Goal: Transaction & Acquisition: Purchase product/service

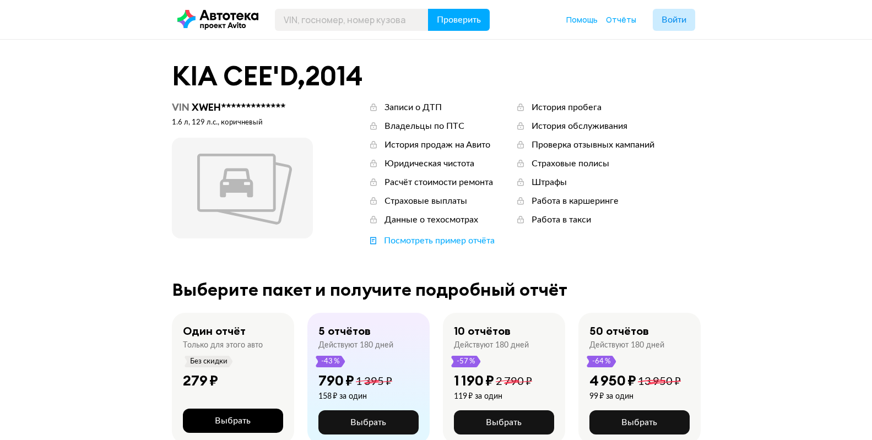
click at [242, 421] on span "Выбрать" at bounding box center [233, 420] width 36 height 9
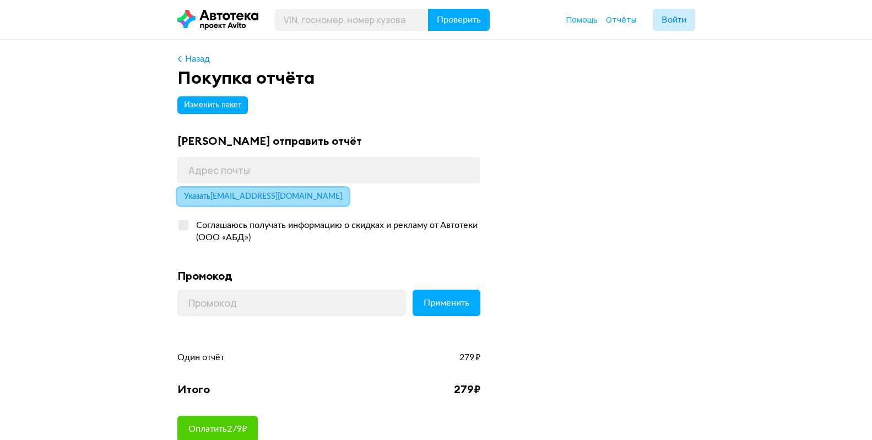
click at [240, 199] on span "Указать kovalev130182@mail.ru" at bounding box center [263, 197] width 158 height 8
type input "kovalev130182@mail.ru"
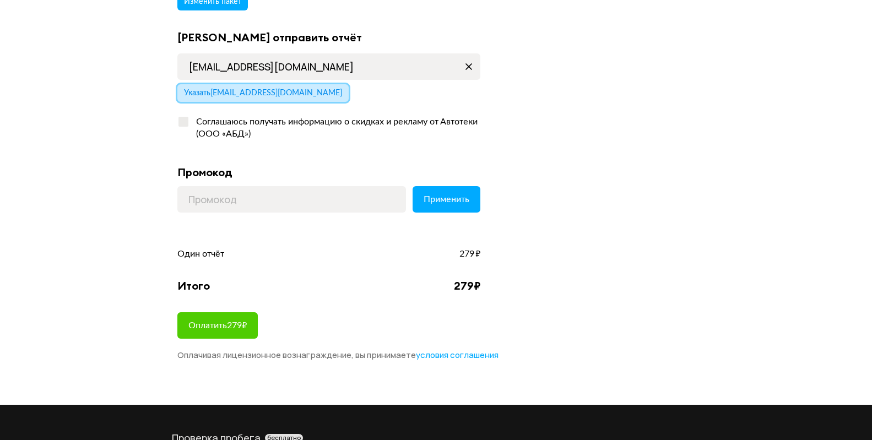
scroll to position [110, 0]
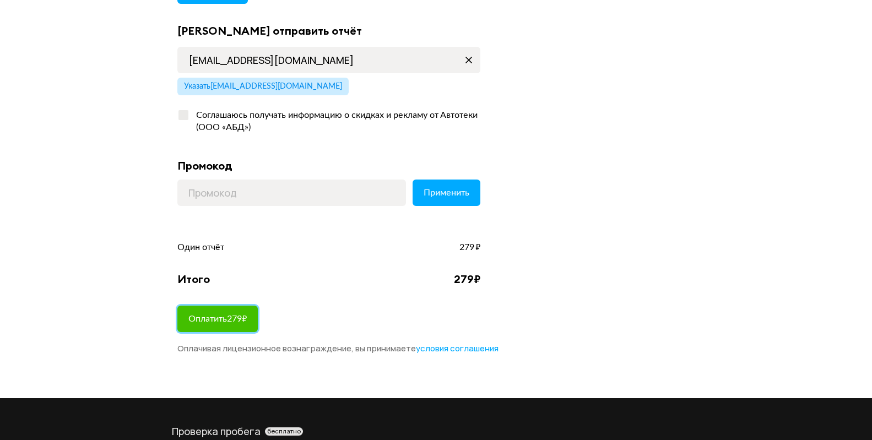
click at [208, 320] on span "Оплатить 279 ₽" at bounding box center [217, 318] width 58 height 9
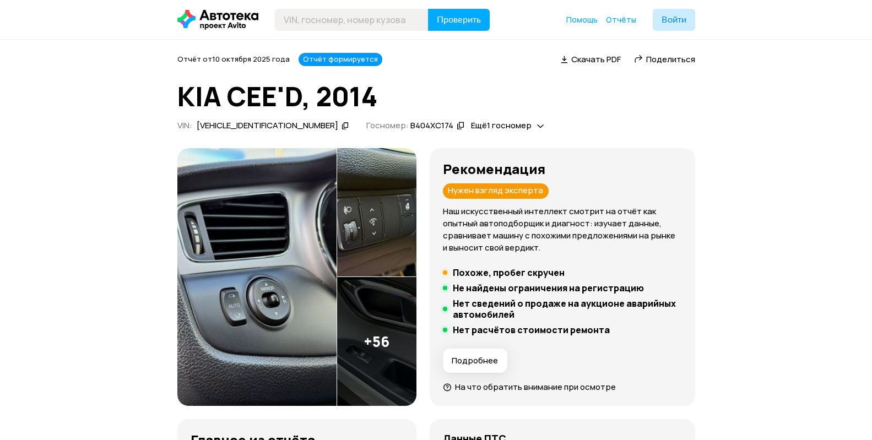
click at [416, 277] on img at bounding box center [376, 341] width 79 height 129
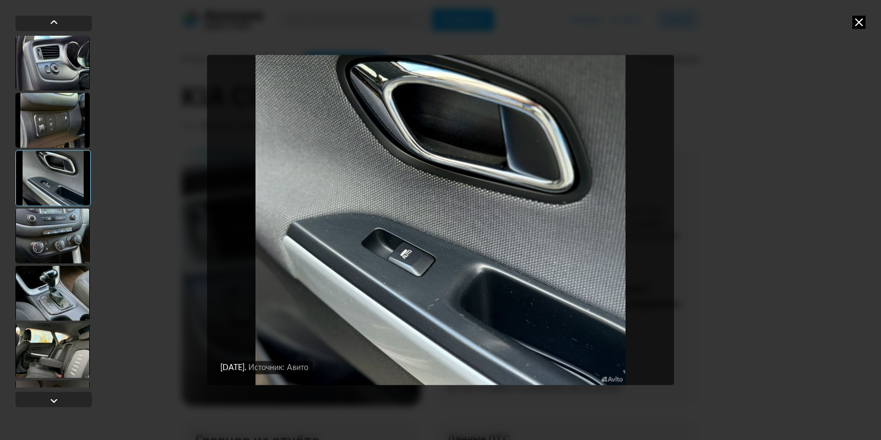
click at [68, 45] on div at bounding box center [52, 62] width 74 height 55
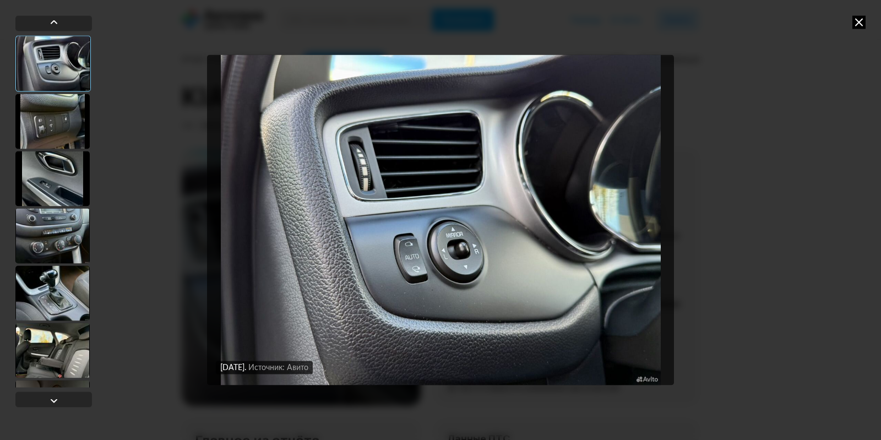
click at [53, 114] on div at bounding box center [52, 121] width 74 height 55
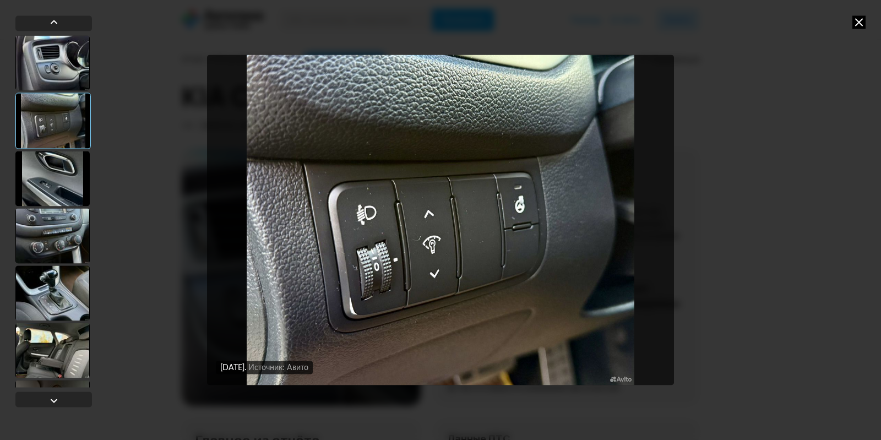
click at [59, 171] on div at bounding box center [52, 178] width 74 height 55
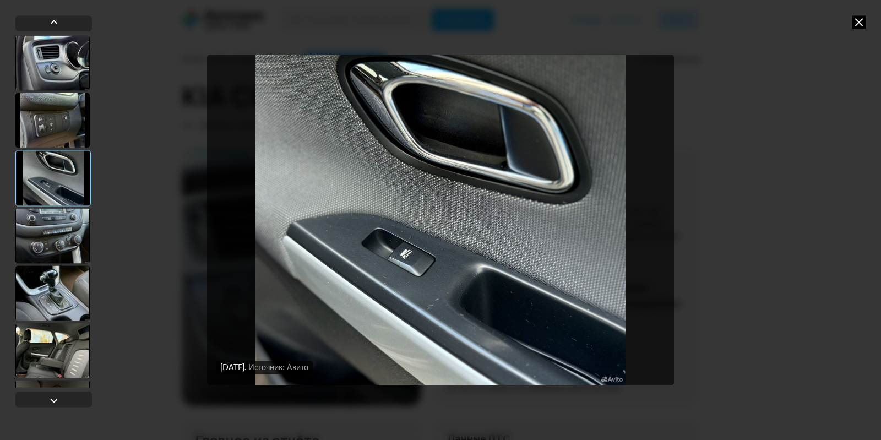
click at [59, 230] on div at bounding box center [52, 235] width 74 height 55
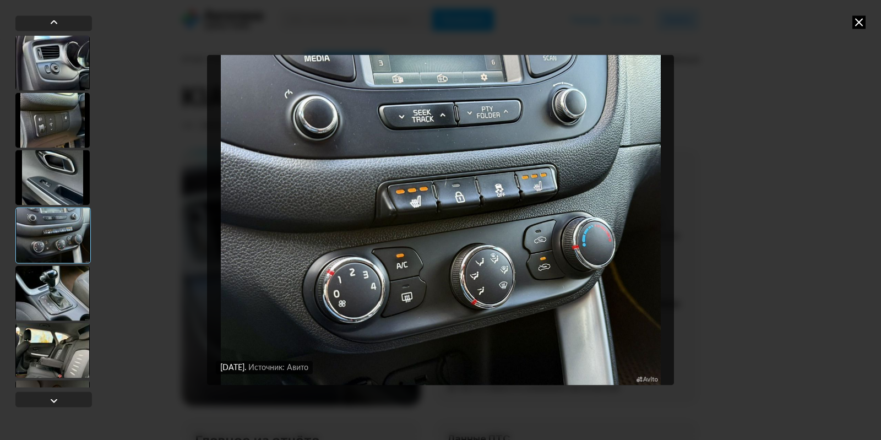
click at [63, 273] on div at bounding box center [52, 292] width 74 height 55
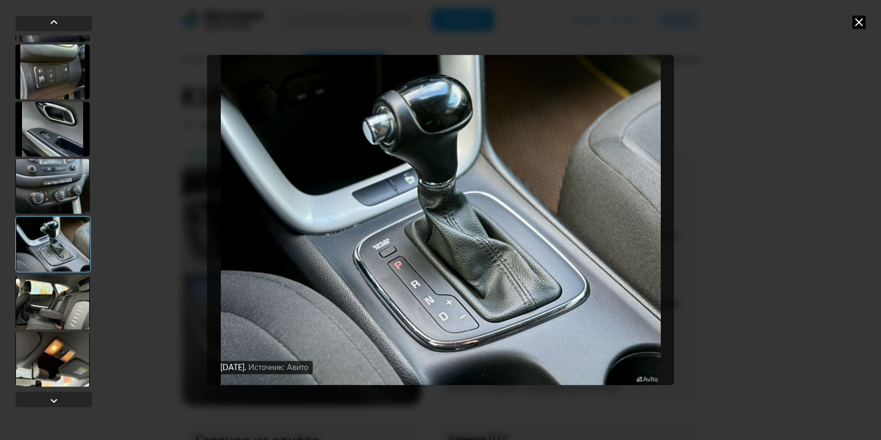
scroll to position [55, 0]
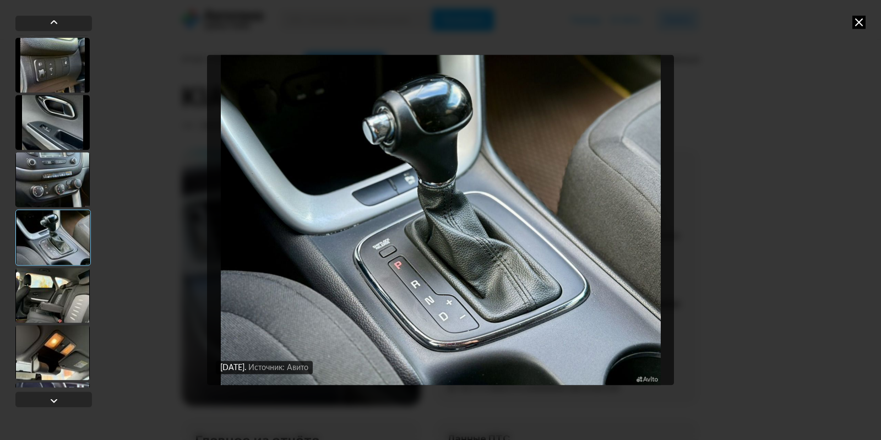
click at [63, 296] on div at bounding box center [52, 295] width 74 height 55
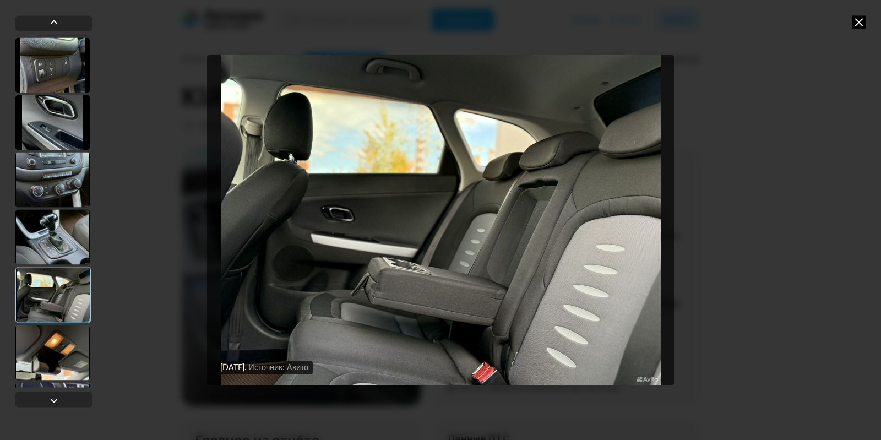
click at [70, 344] on div at bounding box center [52, 352] width 74 height 55
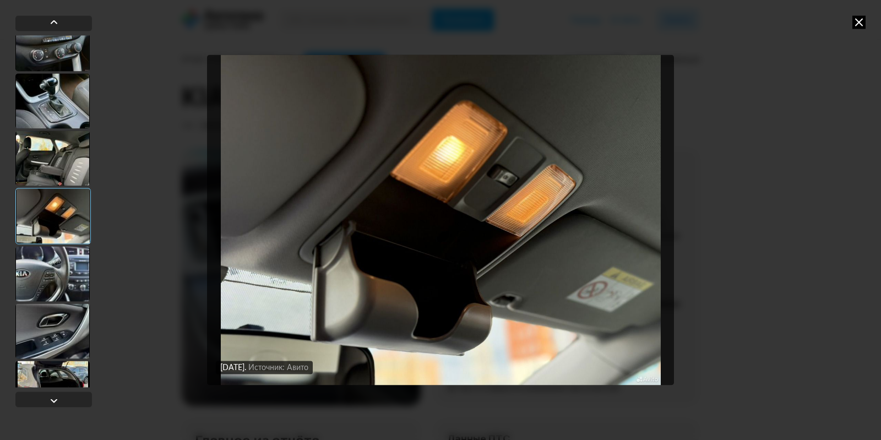
scroll to position [220, 0]
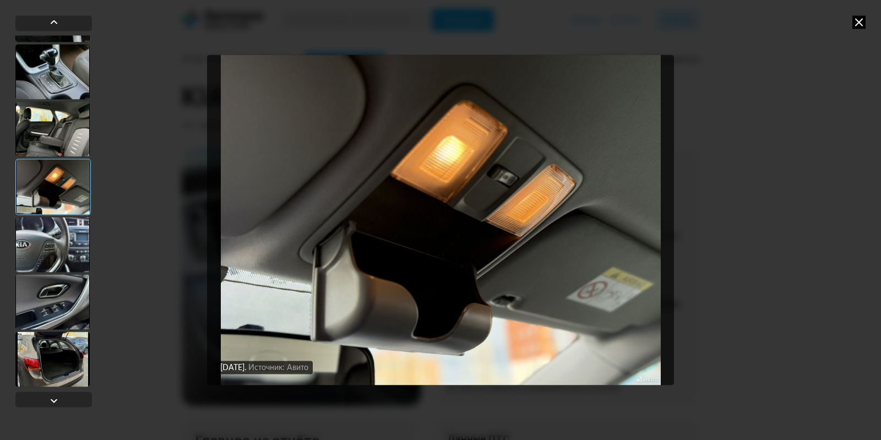
click at [56, 236] on div at bounding box center [52, 244] width 74 height 55
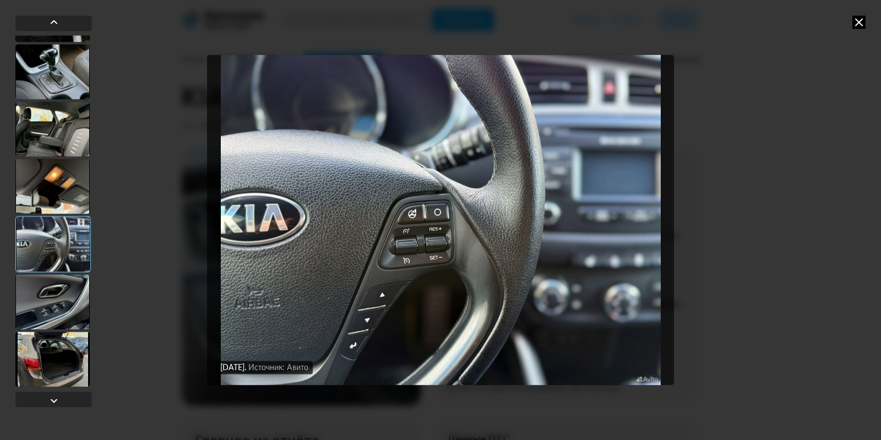
click at [48, 298] on div at bounding box center [52, 301] width 74 height 55
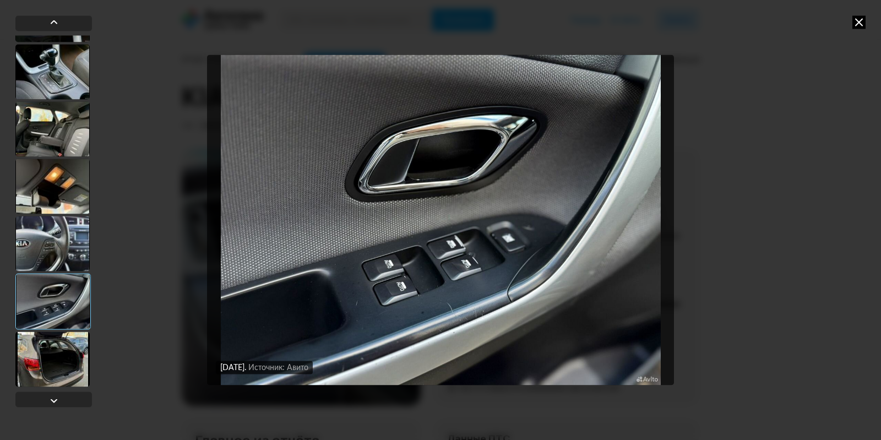
click at [47, 365] on div at bounding box center [52, 358] width 74 height 55
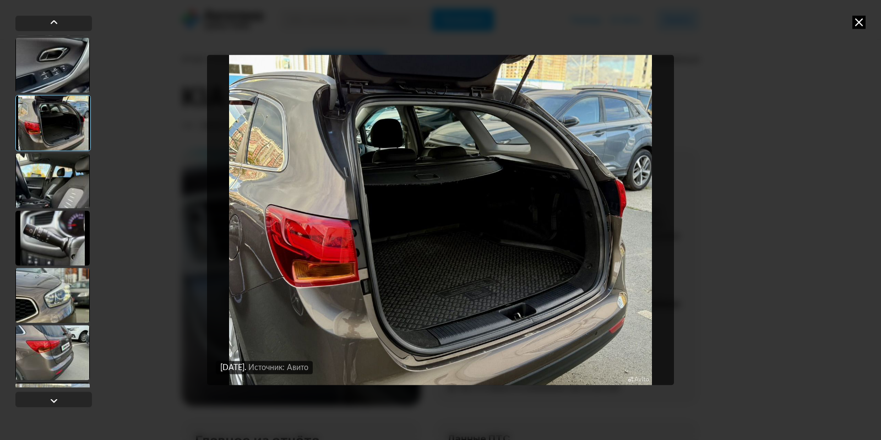
scroll to position [496, 0]
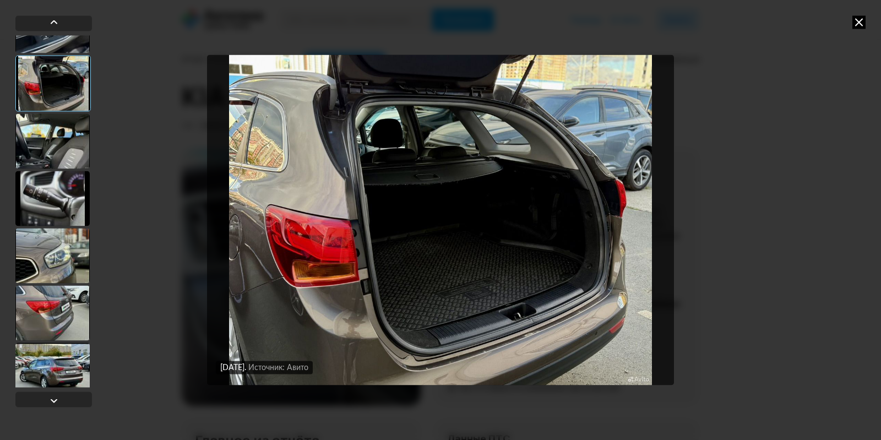
click at [46, 139] on div at bounding box center [52, 140] width 74 height 55
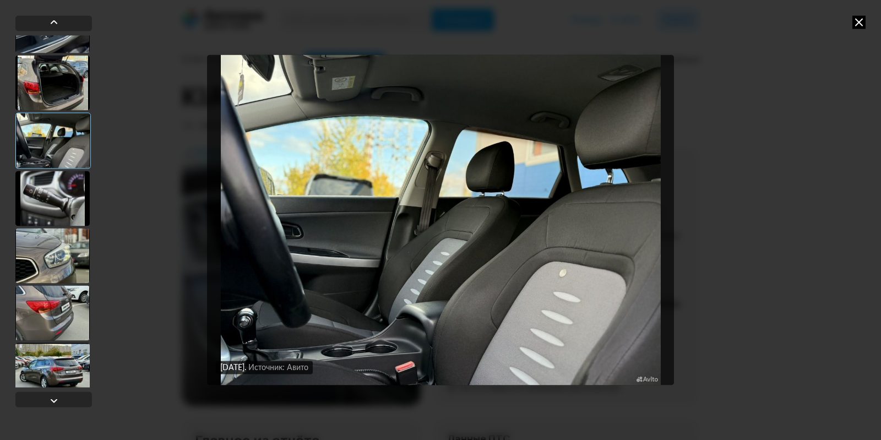
click at [55, 194] on div at bounding box center [52, 198] width 74 height 55
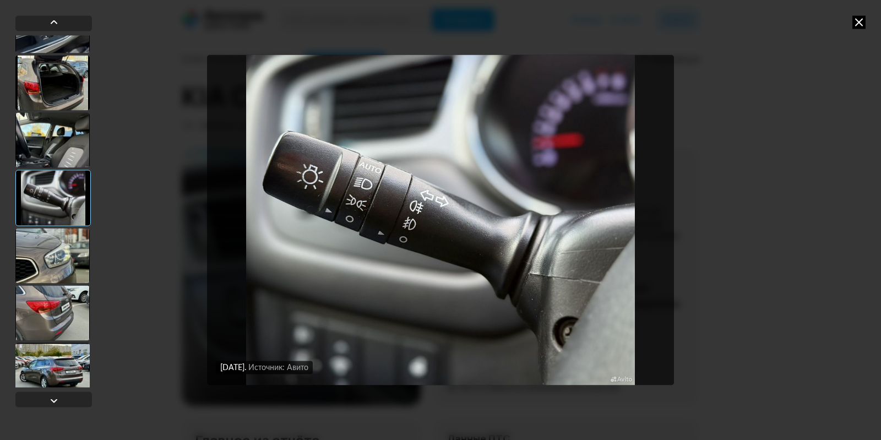
click at [55, 262] on div at bounding box center [52, 255] width 74 height 55
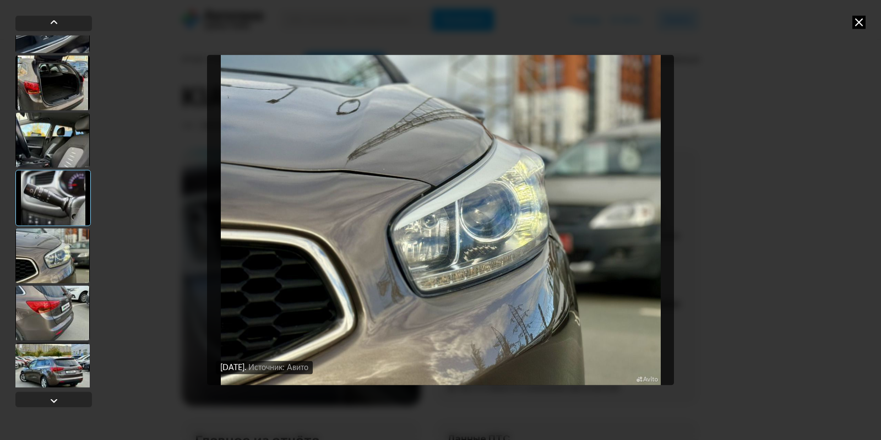
click at [53, 312] on div at bounding box center [52, 312] width 74 height 55
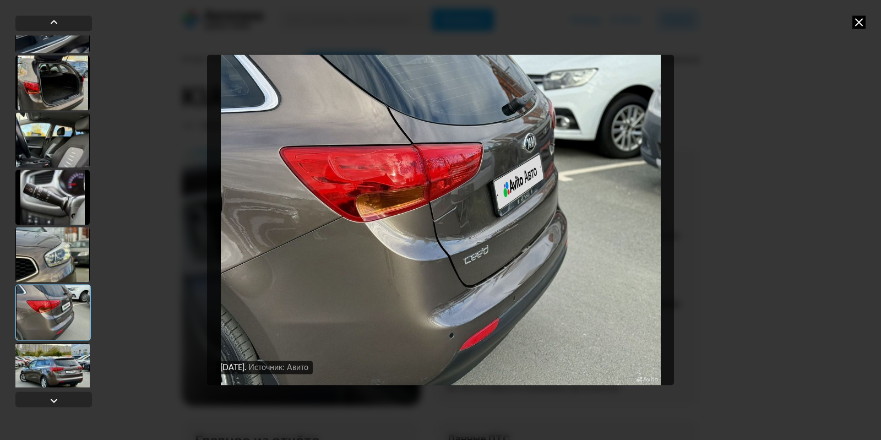
click at [53, 360] on div at bounding box center [52, 369] width 74 height 55
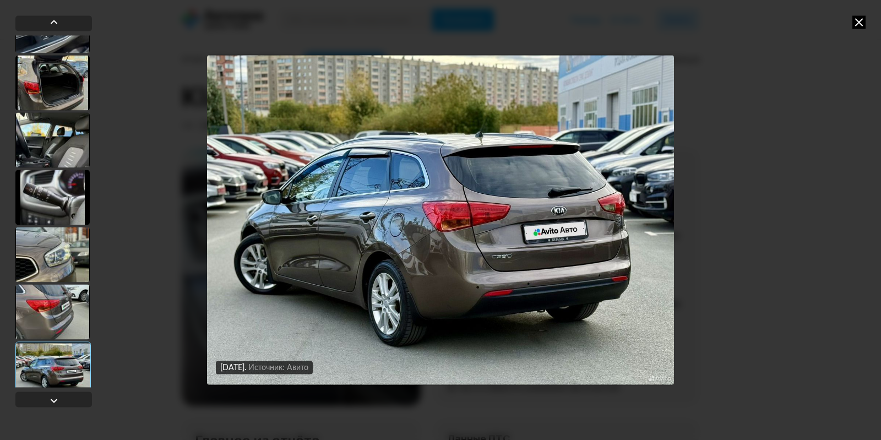
click at [60, 318] on div at bounding box center [52, 311] width 74 height 55
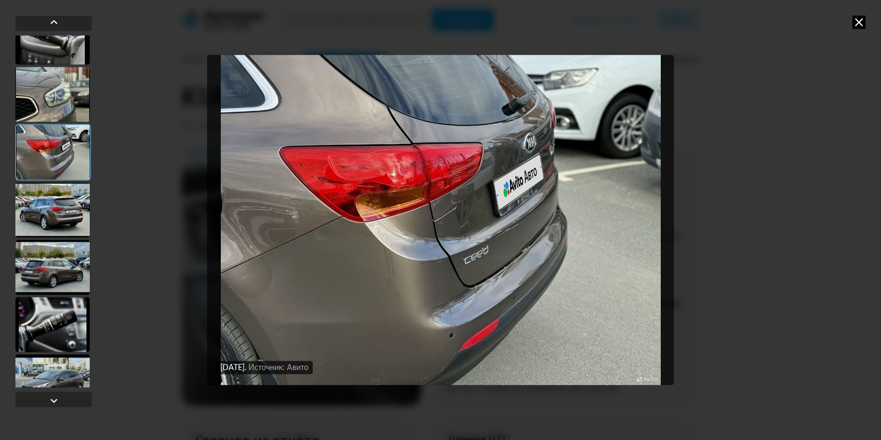
scroll to position [661, 0]
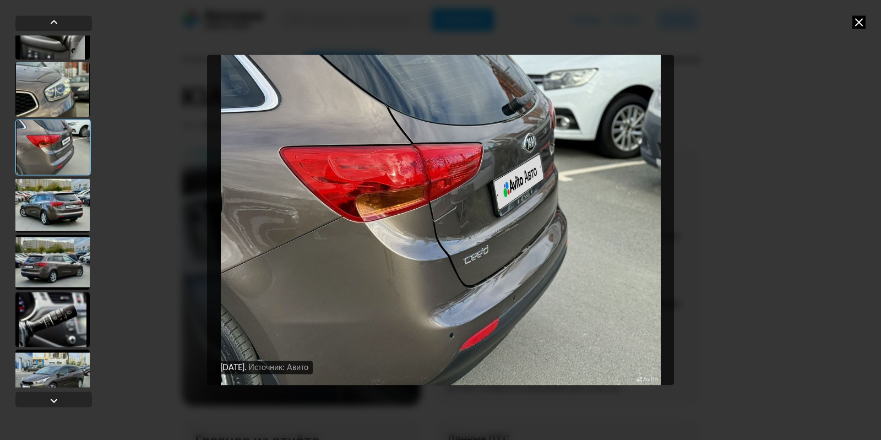
click at [58, 197] on div at bounding box center [52, 204] width 74 height 55
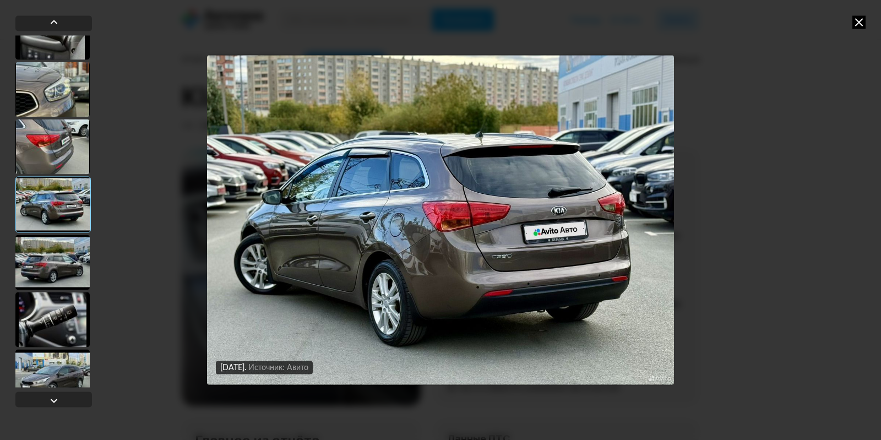
click at [55, 258] on div at bounding box center [52, 262] width 74 height 55
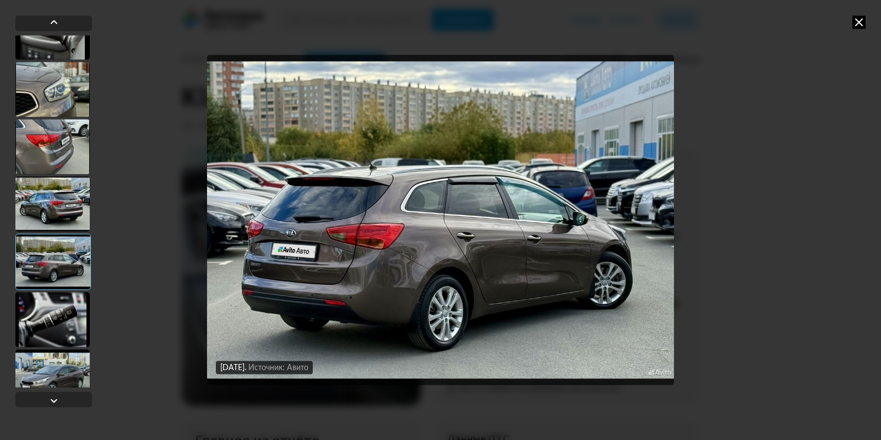
click at [46, 318] on div at bounding box center [52, 319] width 74 height 55
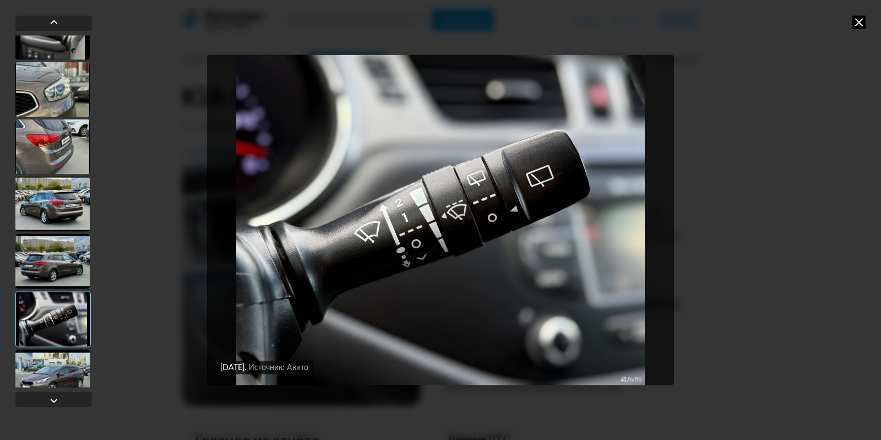
click at [59, 367] on div at bounding box center [52, 376] width 74 height 55
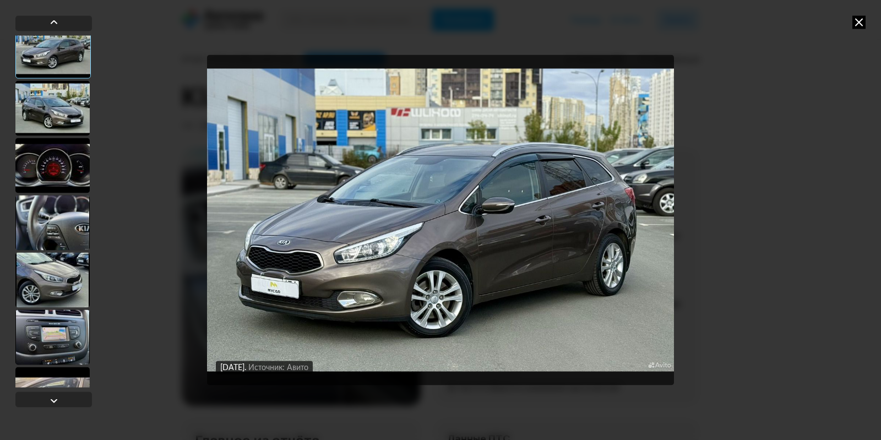
scroll to position [991, 0]
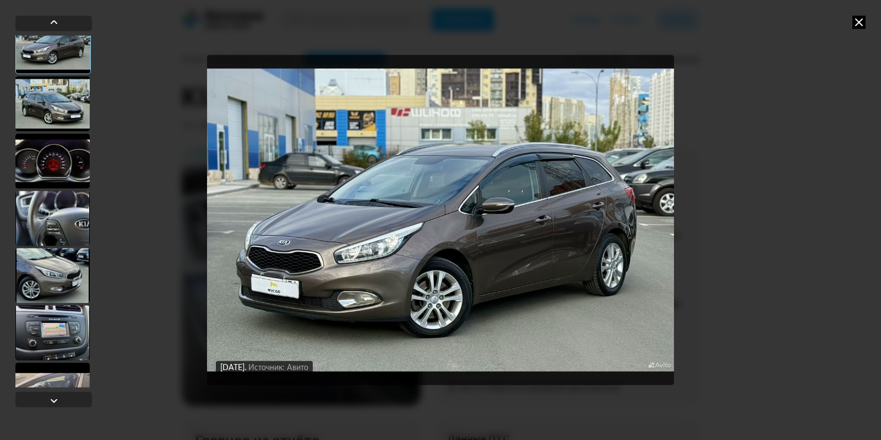
click at [48, 167] on div at bounding box center [52, 160] width 74 height 55
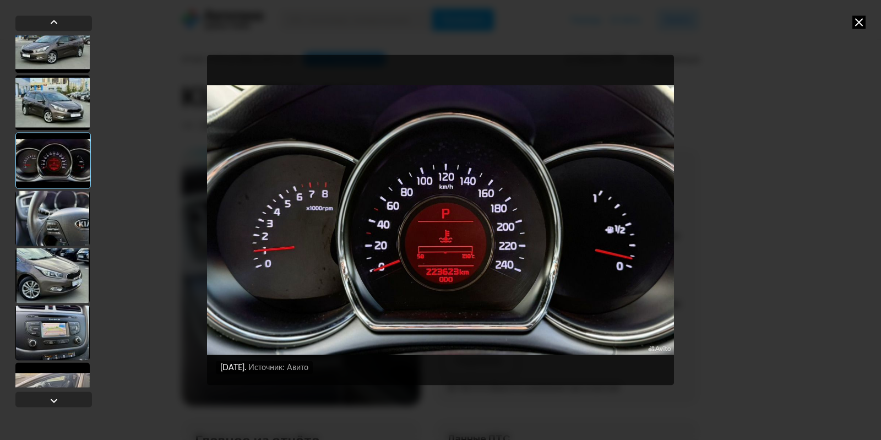
click at [77, 276] on div at bounding box center [52, 275] width 74 height 55
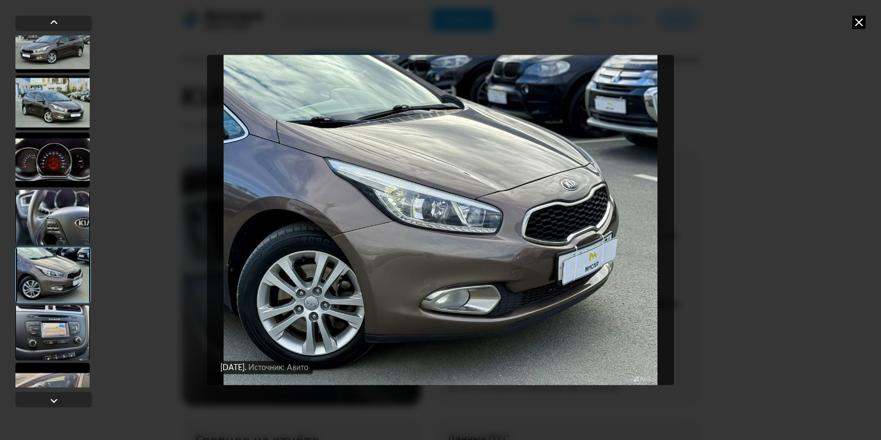
click at [53, 324] on div at bounding box center [52, 332] width 74 height 55
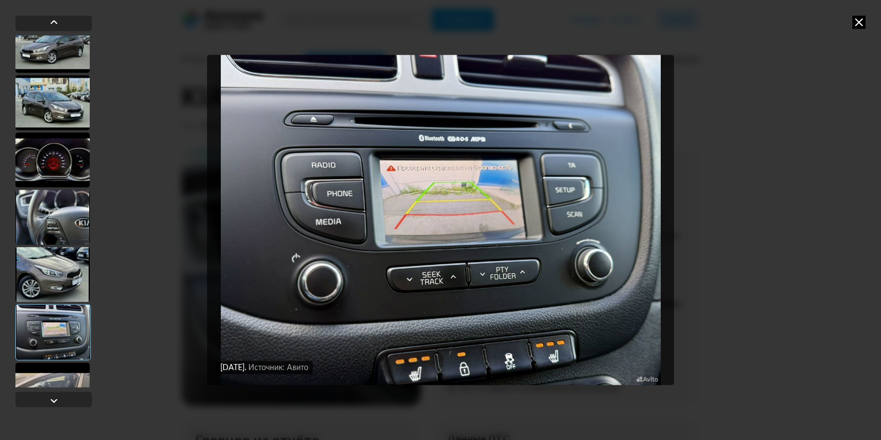
click at [48, 289] on div at bounding box center [52, 274] width 74 height 55
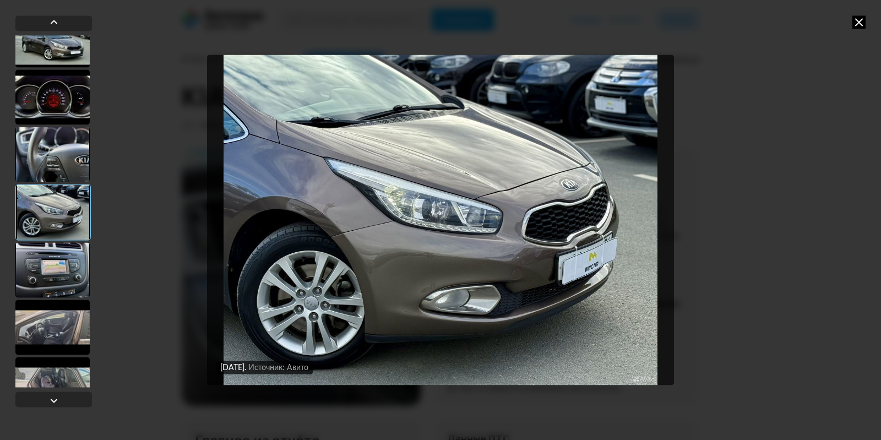
scroll to position [1101, 0]
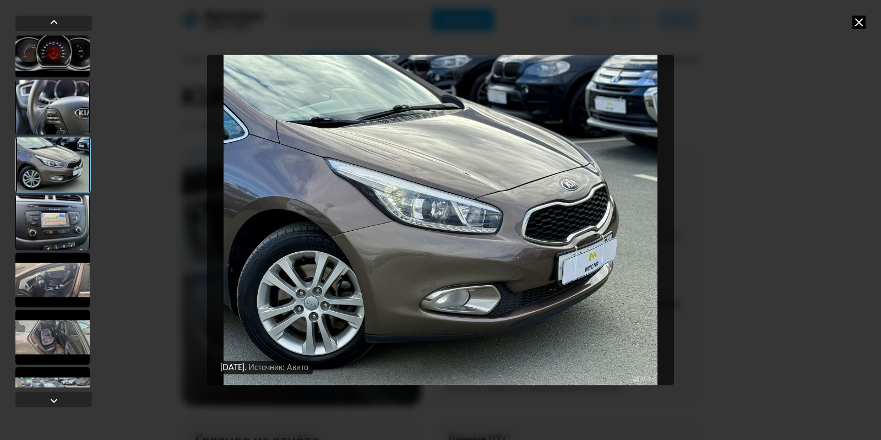
click at [55, 220] on div at bounding box center [52, 222] width 74 height 55
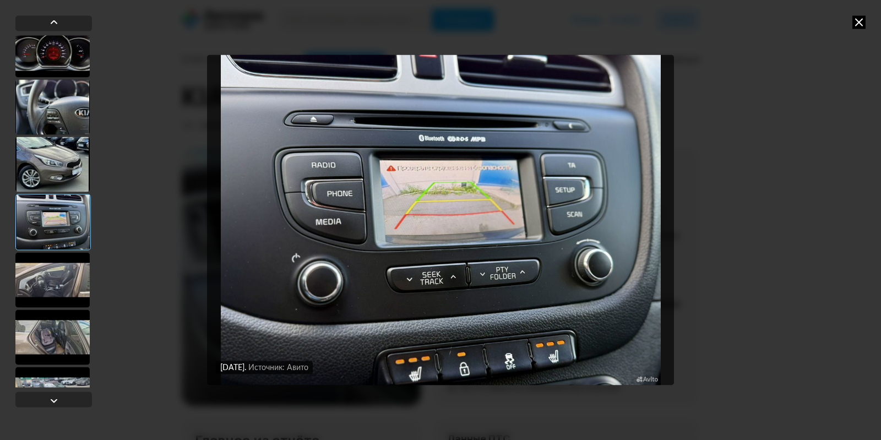
click at [56, 286] on div at bounding box center [52, 279] width 74 height 55
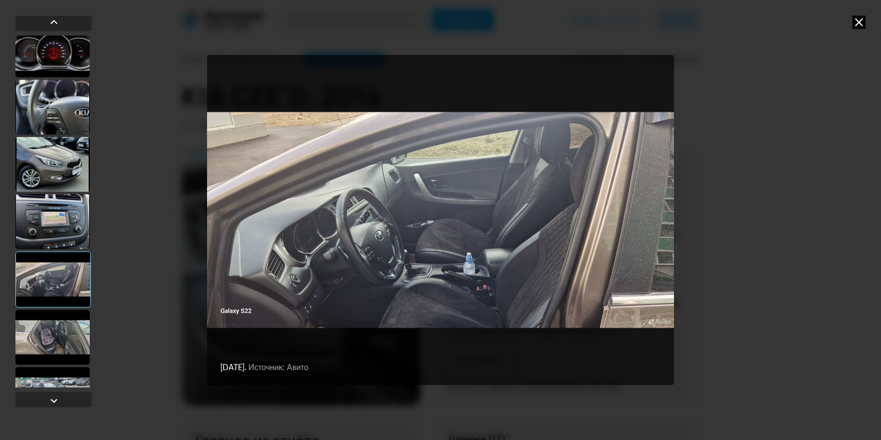
click at [58, 330] on div at bounding box center [52, 336] width 74 height 55
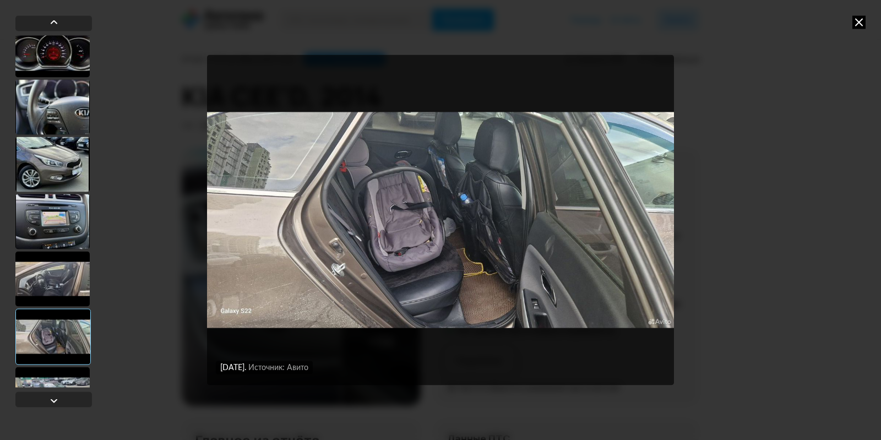
click at [62, 284] on div at bounding box center [52, 278] width 74 height 55
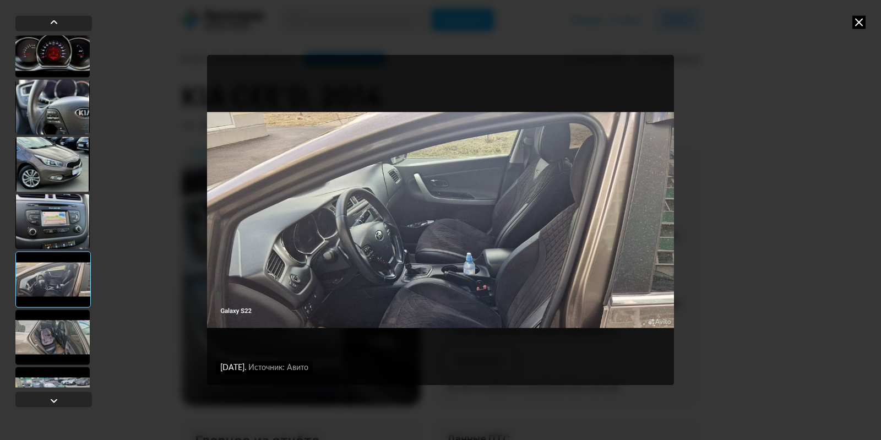
click at [60, 331] on div at bounding box center [52, 336] width 74 height 55
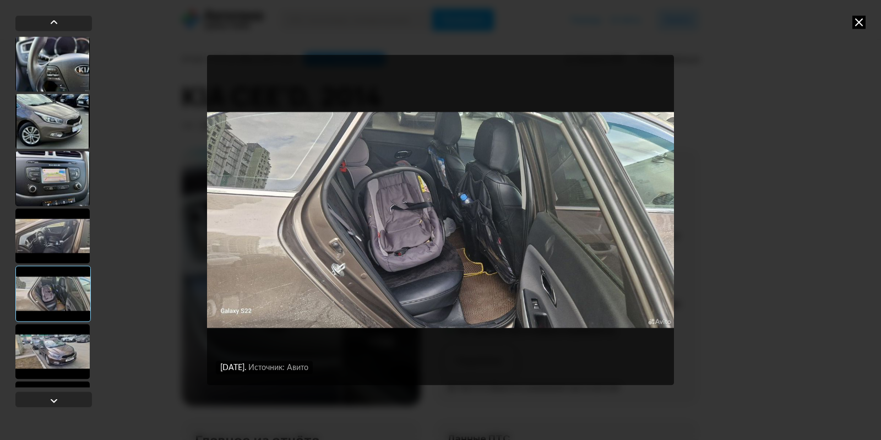
scroll to position [1156, 0]
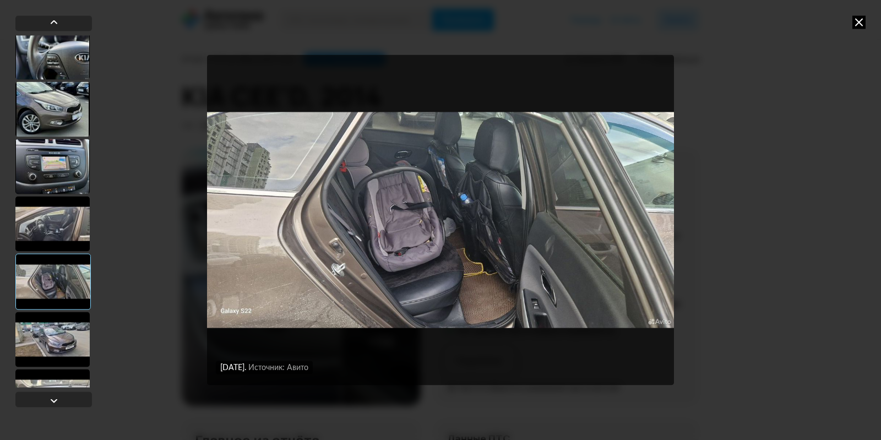
click at [63, 340] on div at bounding box center [52, 339] width 74 height 55
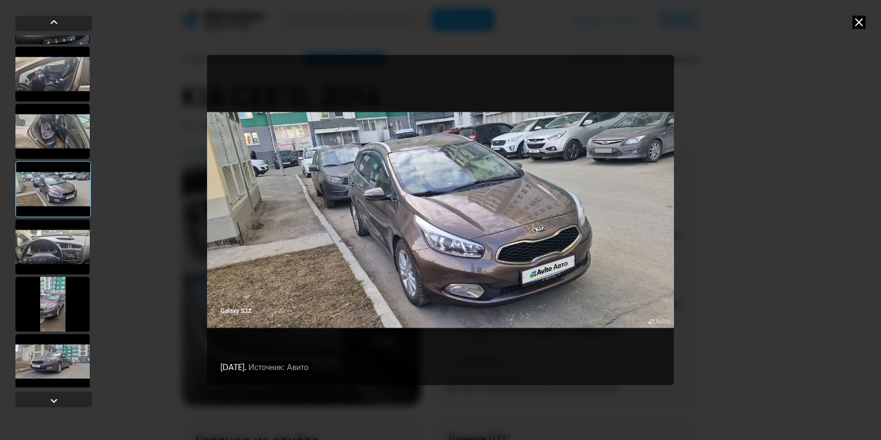
scroll to position [1321, 0]
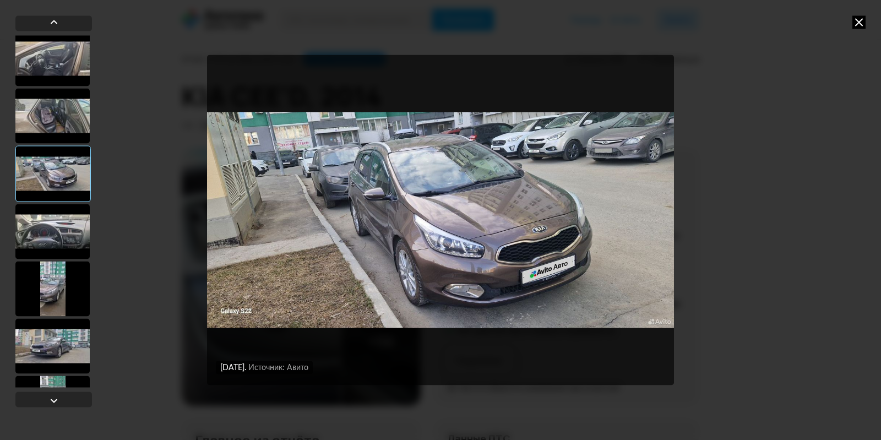
click at [65, 237] on div at bounding box center [52, 231] width 74 height 55
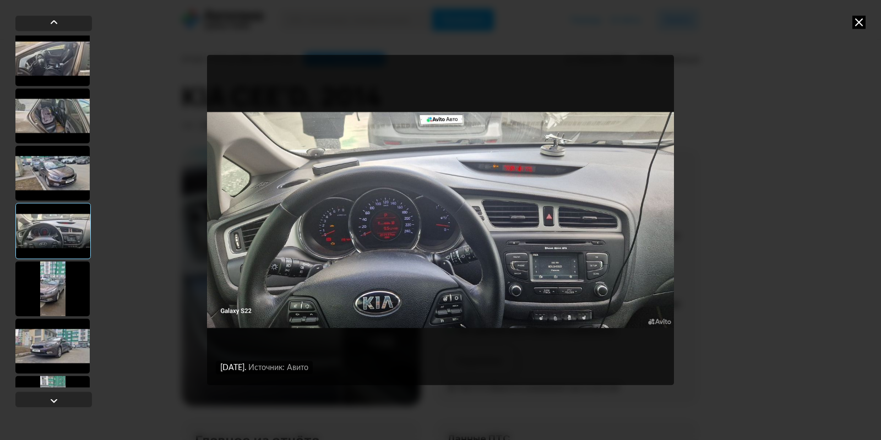
click at [388, 237] on img "Go to Slide 27" at bounding box center [440, 220] width 467 height 330
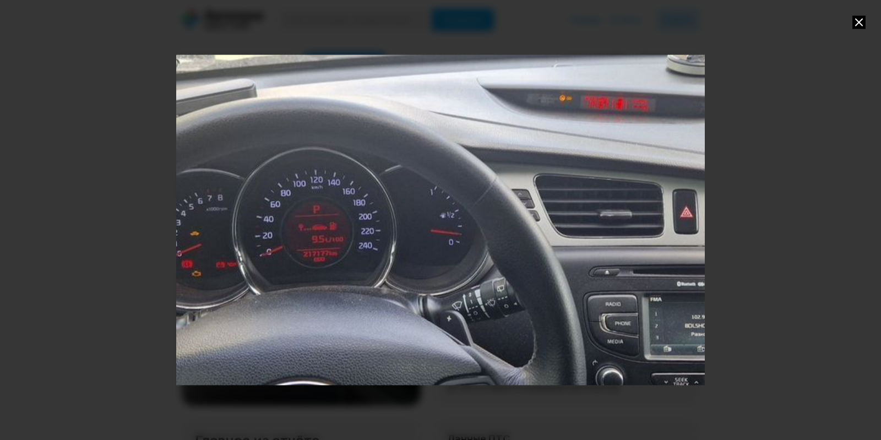
click at [388, 237] on div "Go to Slide 27" at bounding box center [440, 220] width 1057 height 660
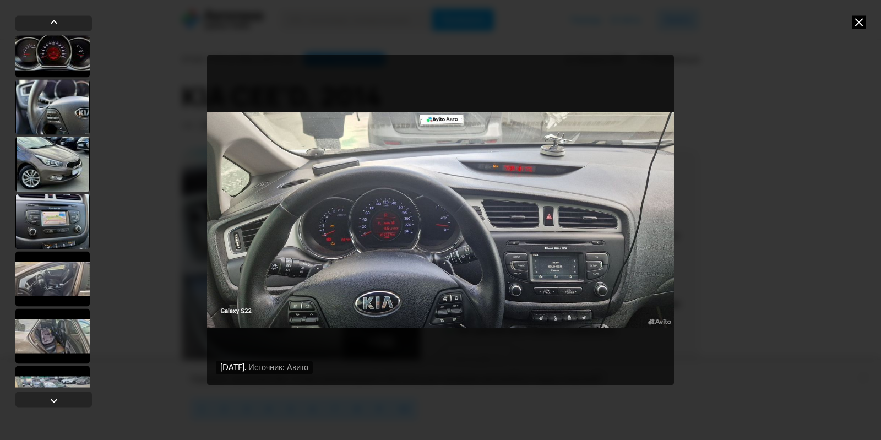
scroll to position [991, 0]
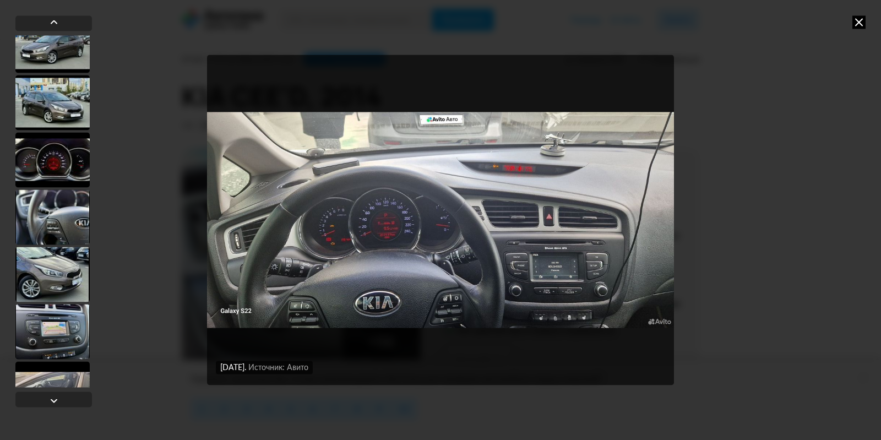
click at [59, 159] on div at bounding box center [52, 159] width 74 height 55
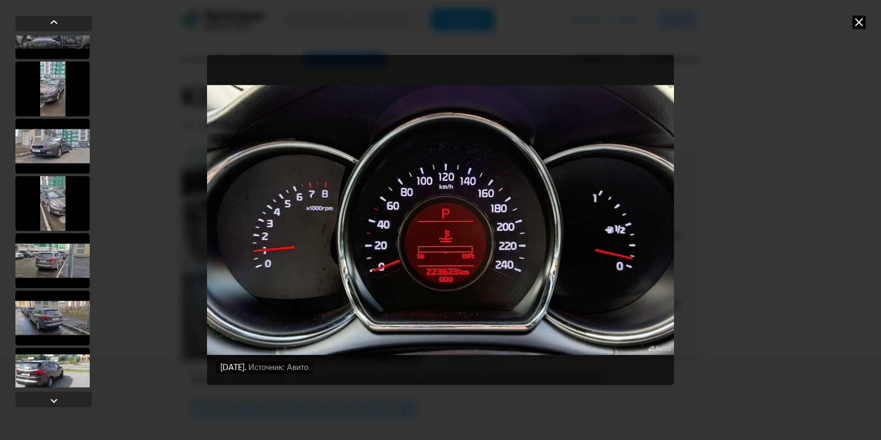
scroll to position [1487, 0]
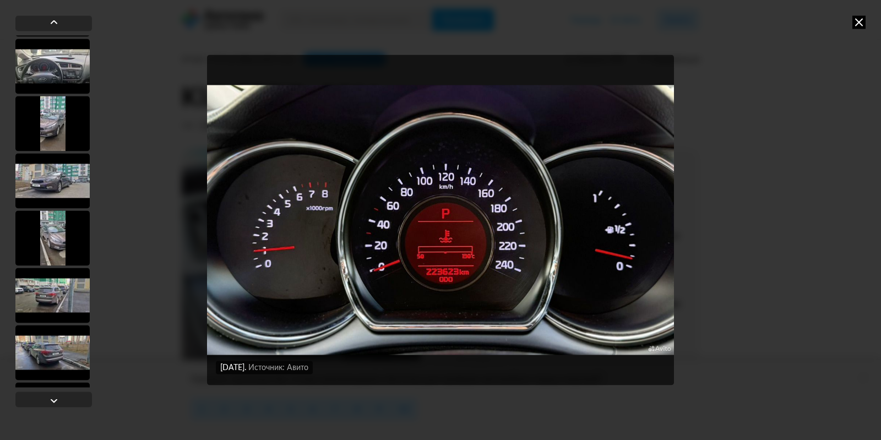
click at [53, 63] on div at bounding box center [52, 66] width 74 height 55
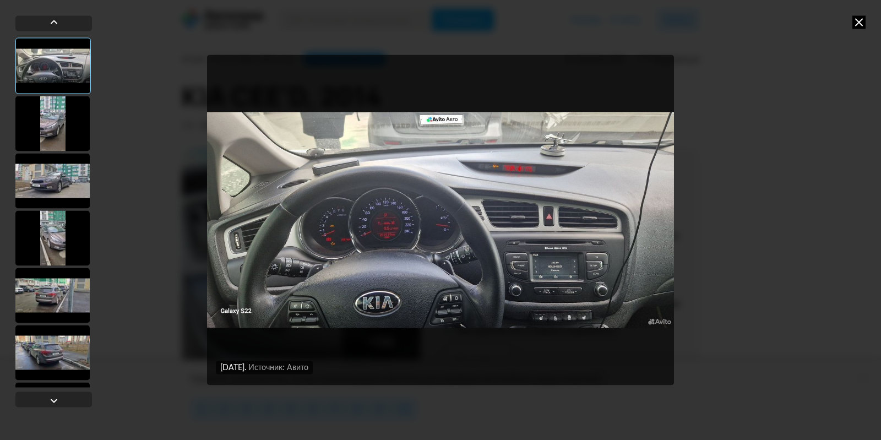
scroll to position [1486, 0]
click at [52, 126] on div at bounding box center [52, 124] width 74 height 55
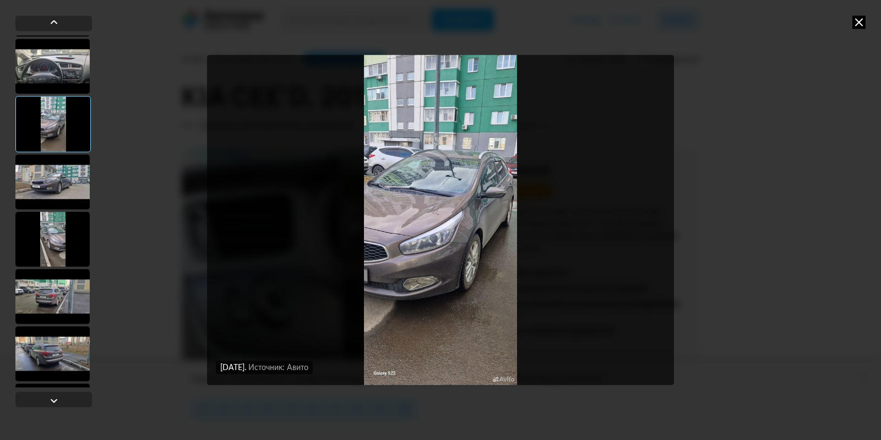
click at [53, 168] on div at bounding box center [52, 181] width 74 height 55
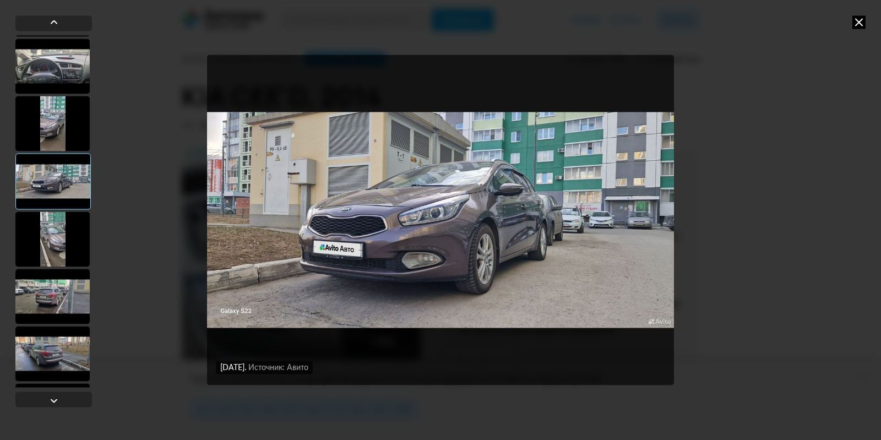
click at [62, 241] on div at bounding box center [52, 238] width 74 height 55
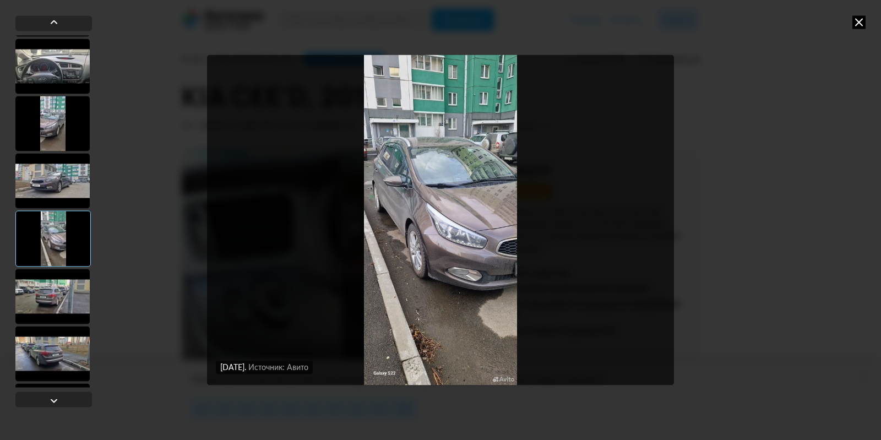
click at [63, 293] on div at bounding box center [52, 296] width 74 height 55
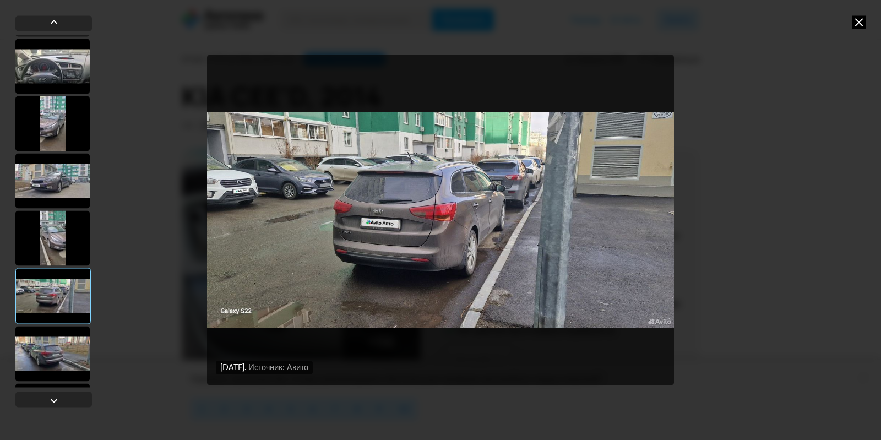
click at [53, 349] on div at bounding box center [52, 353] width 74 height 55
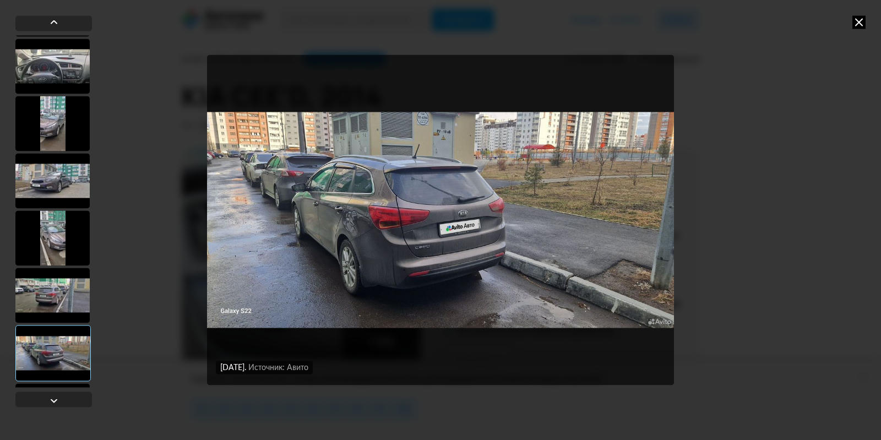
click at [59, 295] on div at bounding box center [52, 295] width 74 height 55
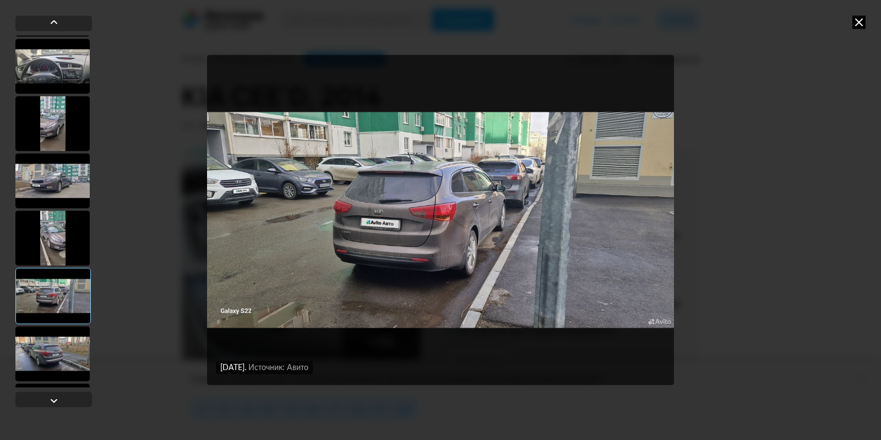
click at [59, 233] on div at bounding box center [52, 237] width 74 height 55
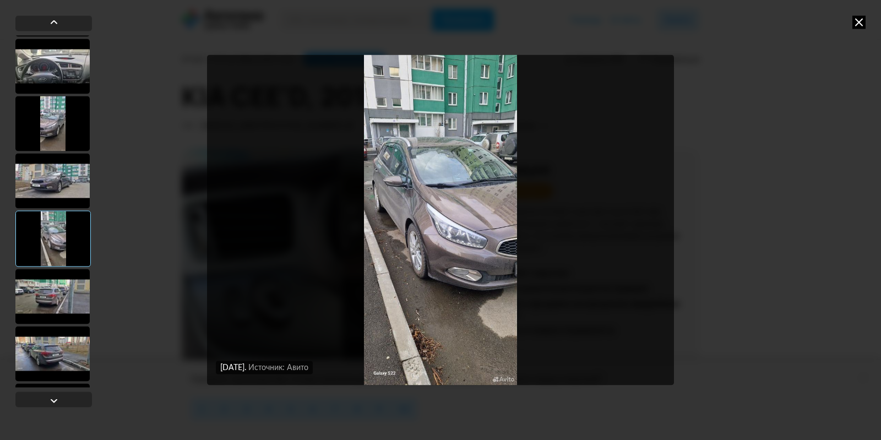
click at [47, 346] on div at bounding box center [52, 353] width 74 height 55
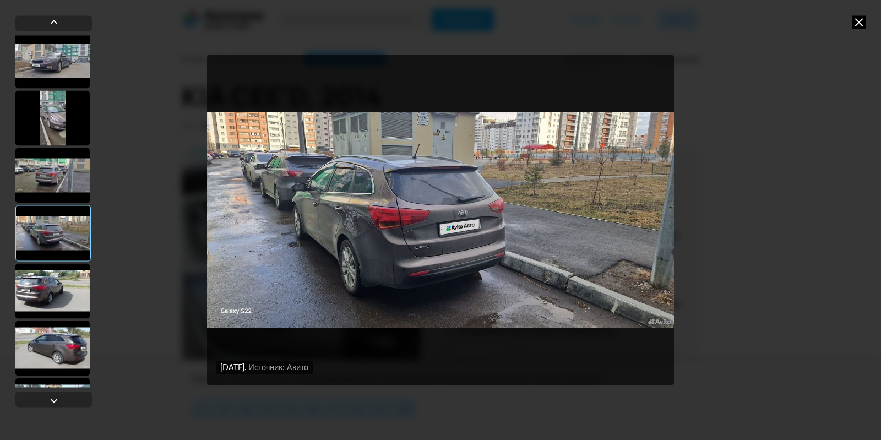
scroll to position [1651, 0]
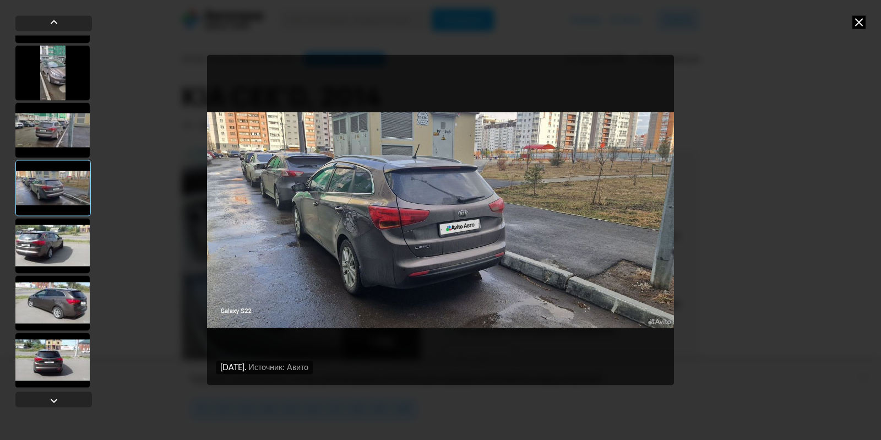
click at [57, 239] on div at bounding box center [52, 245] width 74 height 55
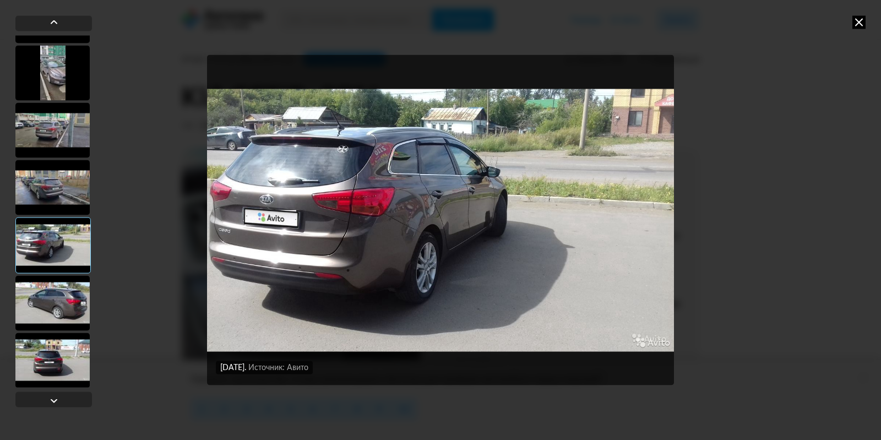
click at [426, 214] on img "Go to Slide 33" at bounding box center [440, 220] width 467 height 330
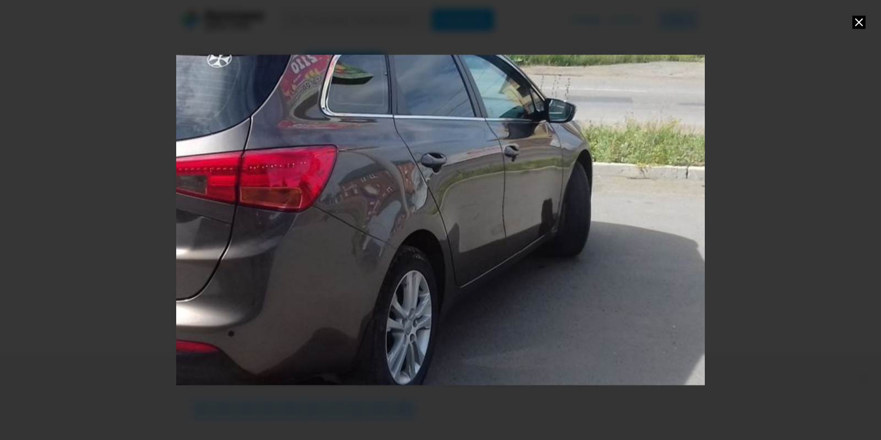
click at [443, 202] on div "Go to Slide 33" at bounding box center [440, 220] width 1057 height 660
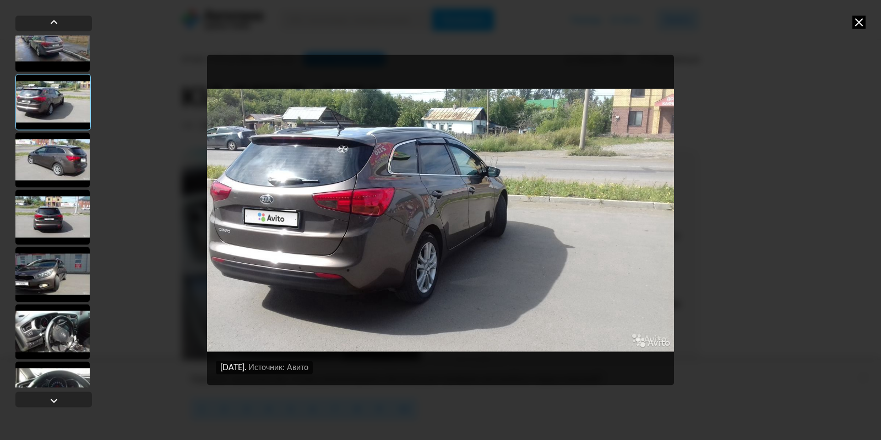
scroll to position [1817, 0]
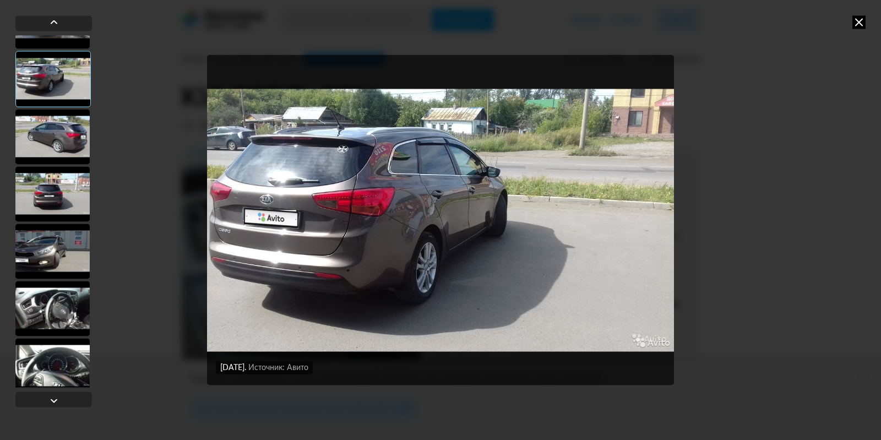
click at [51, 126] on div at bounding box center [52, 136] width 74 height 55
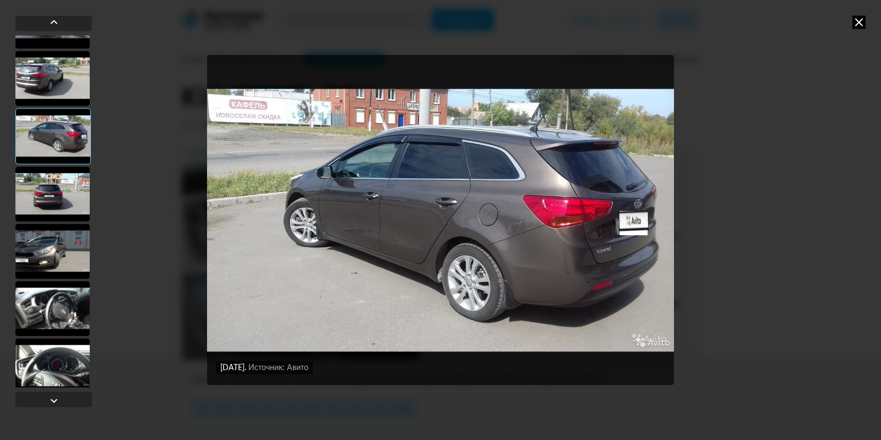
click at [66, 176] on div at bounding box center [52, 193] width 74 height 55
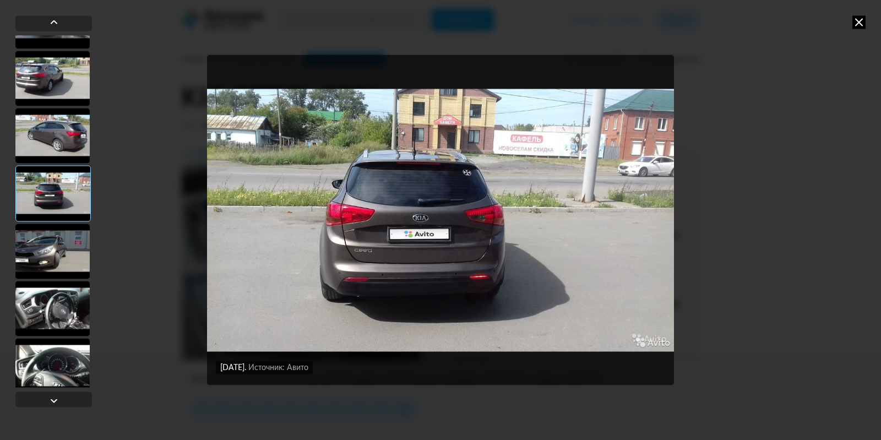
click at [56, 238] on div at bounding box center [52, 251] width 74 height 55
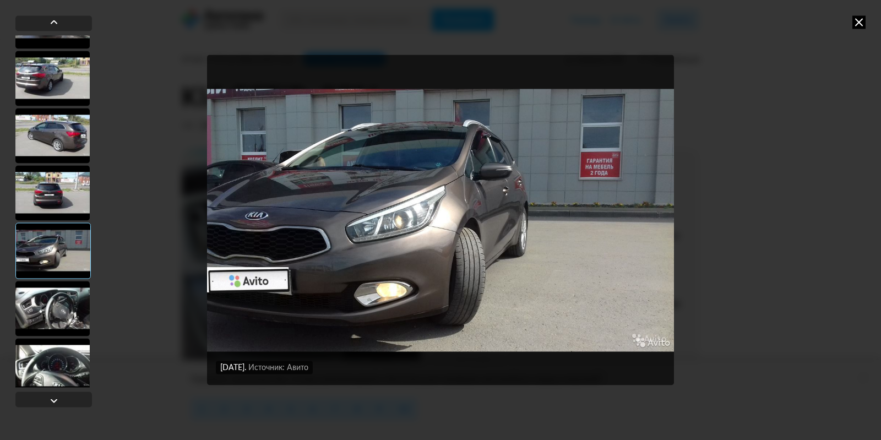
click at [53, 300] on div at bounding box center [52, 308] width 74 height 55
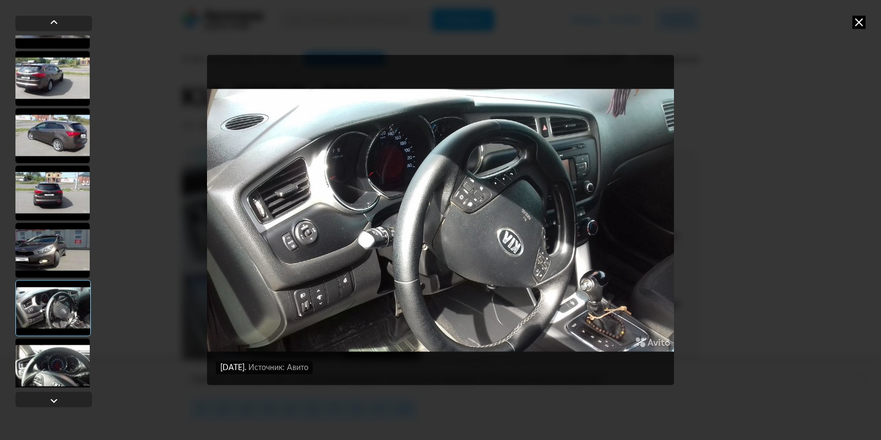
click at [52, 349] on div at bounding box center [52, 365] width 74 height 55
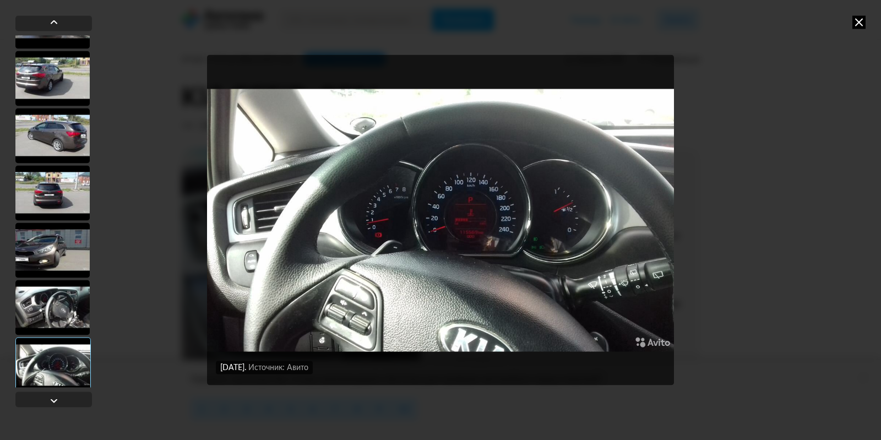
click at [47, 361] on div at bounding box center [52, 365] width 75 height 56
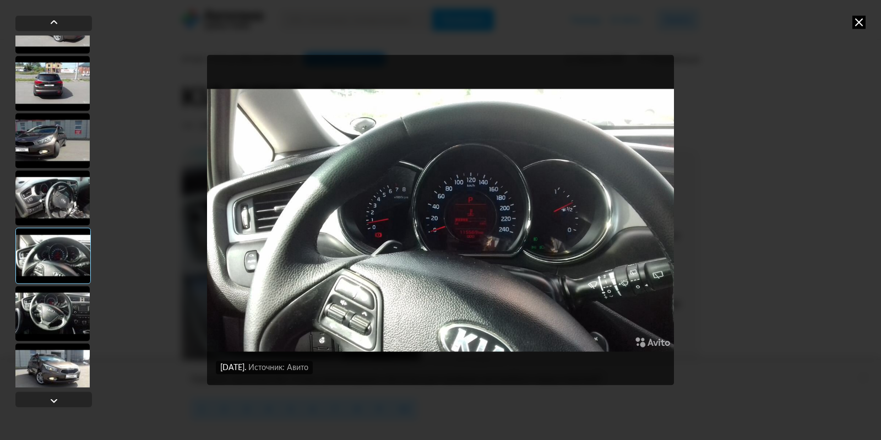
scroll to position [1927, 0]
click at [51, 307] on div at bounding box center [52, 312] width 74 height 55
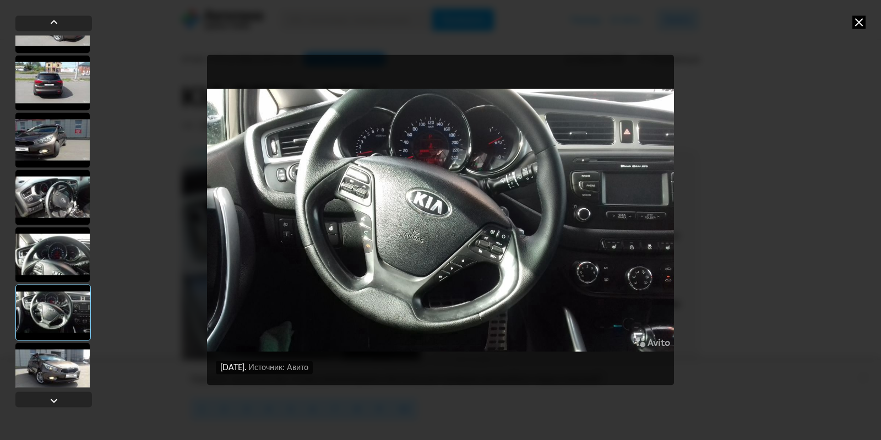
click at [46, 365] on div at bounding box center [52, 369] width 74 height 55
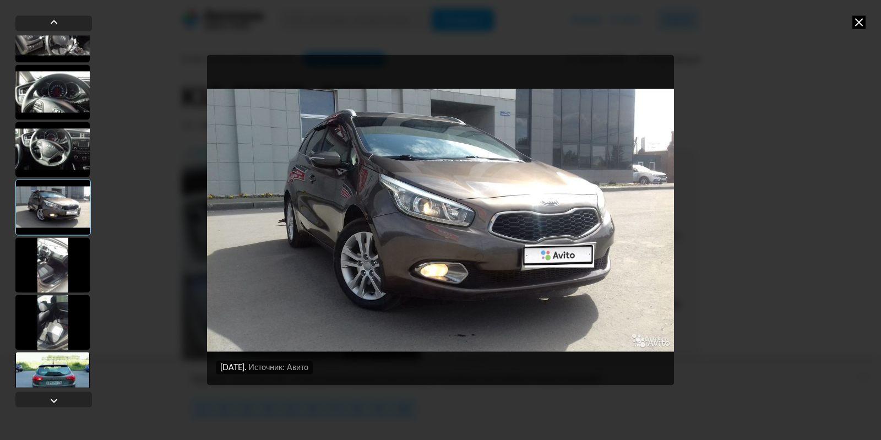
scroll to position [2092, 0]
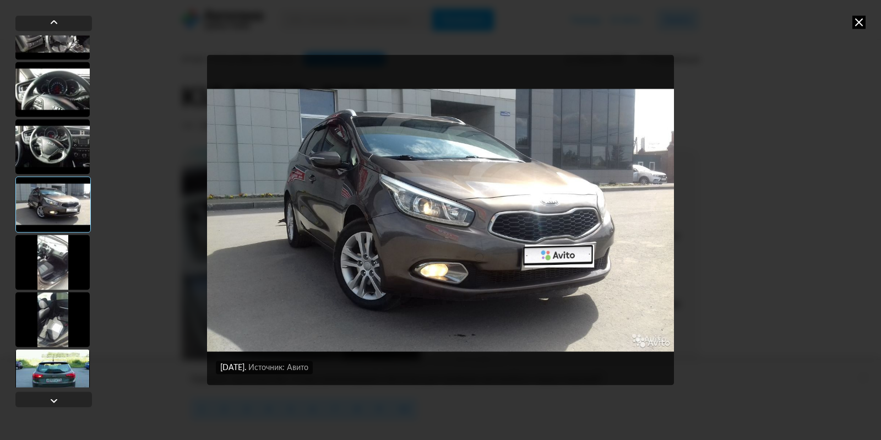
click at [58, 253] on div at bounding box center [52, 262] width 74 height 55
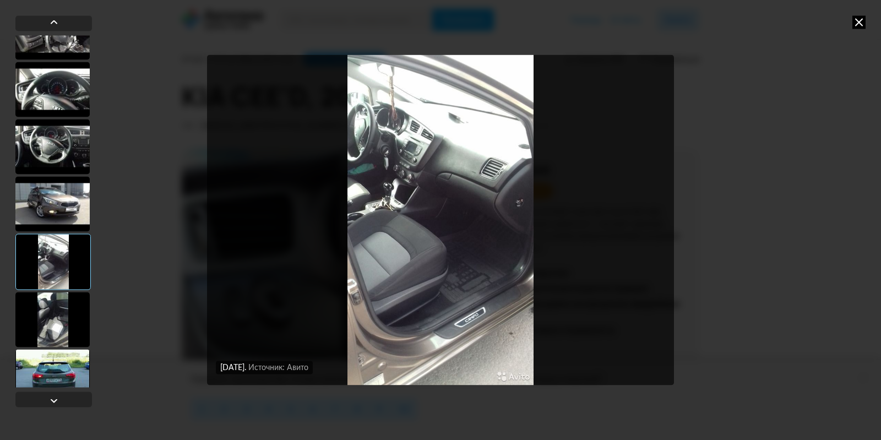
click at [55, 314] on div at bounding box center [52, 319] width 74 height 55
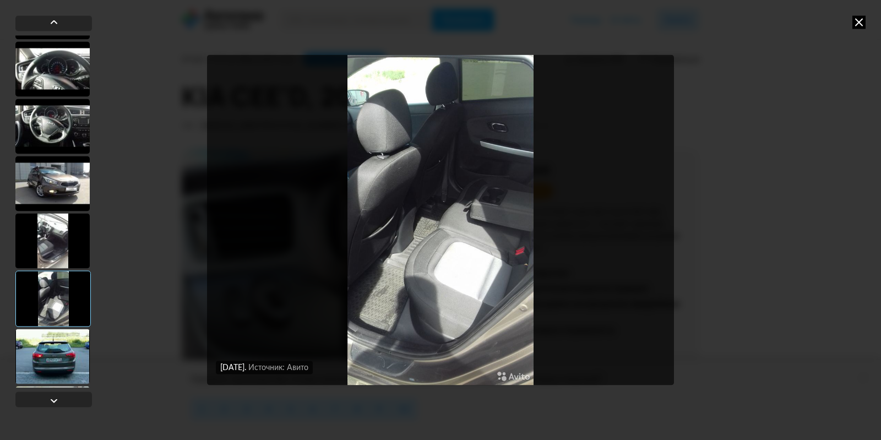
scroll to position [2147, 0]
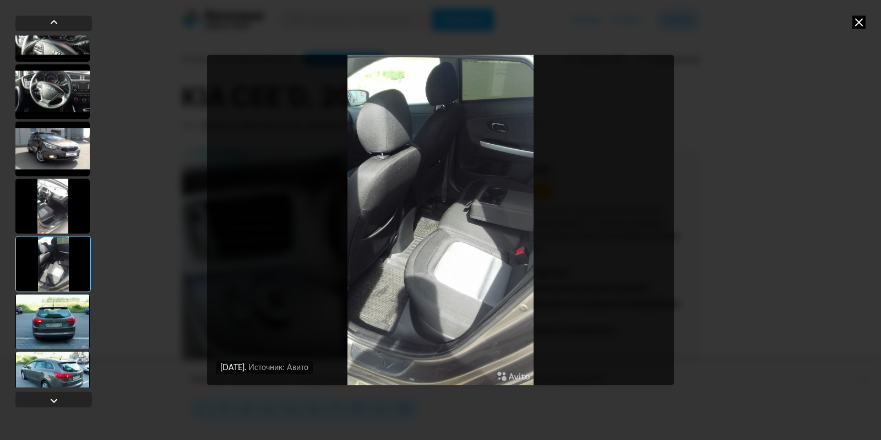
click at [52, 301] on div at bounding box center [52, 321] width 74 height 55
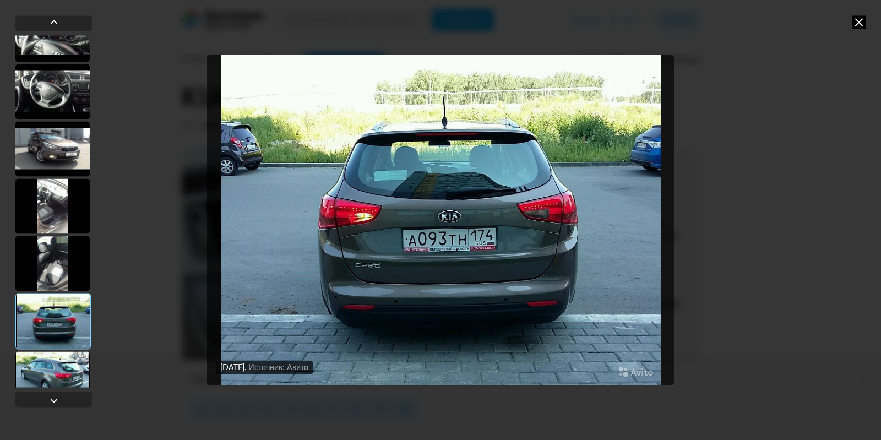
click at [53, 365] on div at bounding box center [52, 378] width 74 height 55
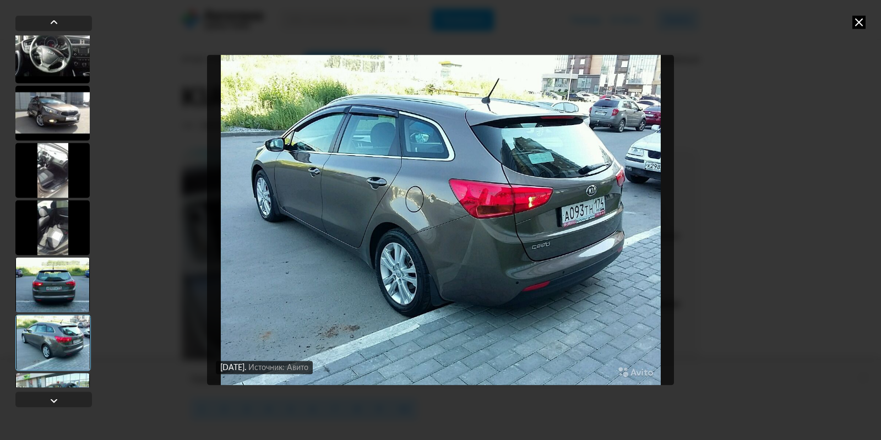
scroll to position [2202, 0]
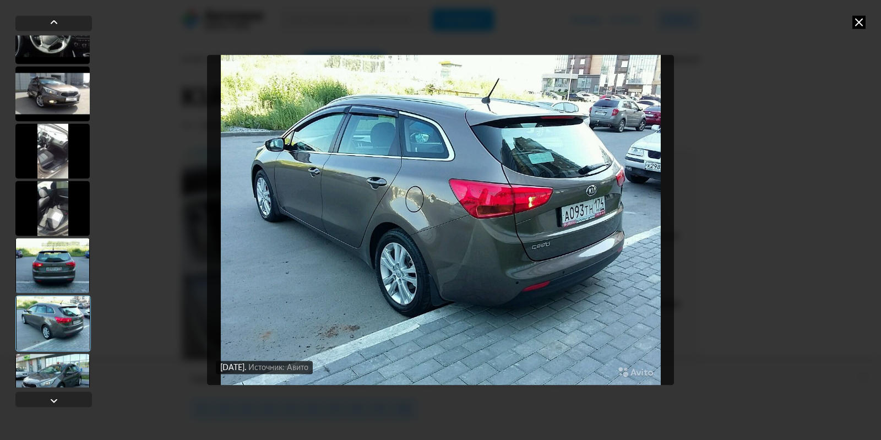
click at [52, 314] on div at bounding box center [52, 323] width 75 height 56
click at [57, 365] on div at bounding box center [52, 380] width 74 height 55
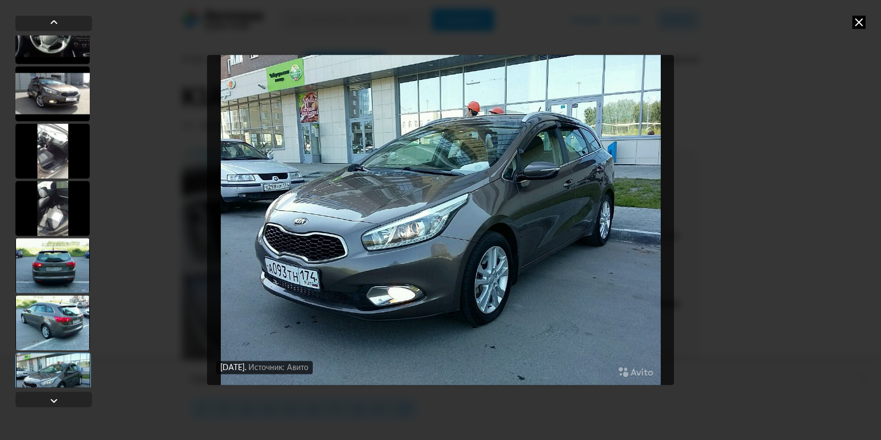
click at [63, 359] on div at bounding box center [52, 380] width 75 height 56
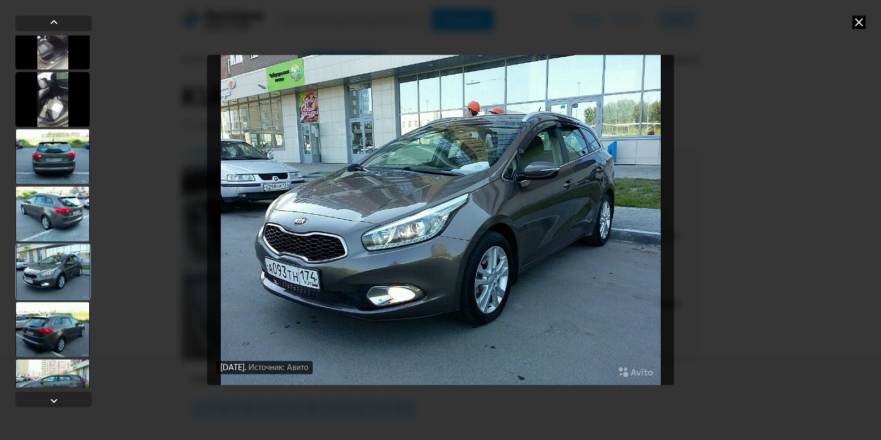
scroll to position [2313, 0]
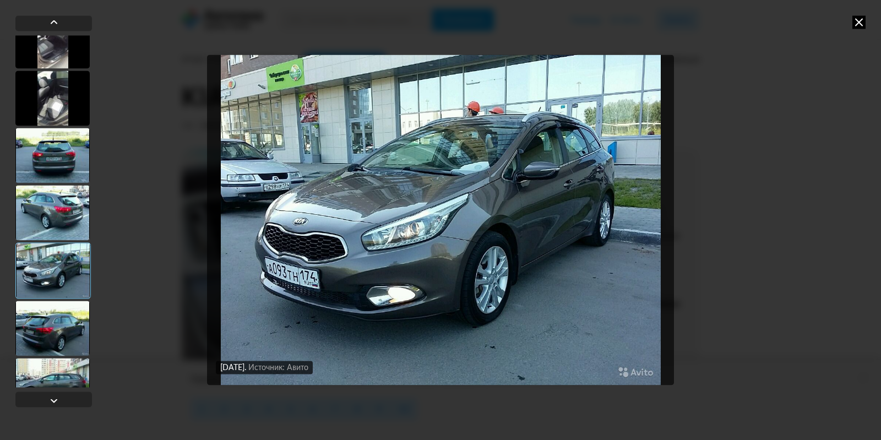
click at [67, 323] on div at bounding box center [52, 328] width 74 height 55
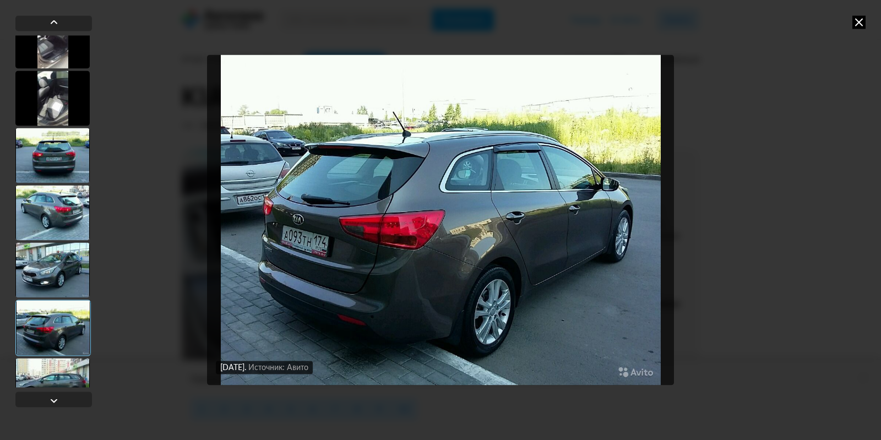
click at [70, 329] on div at bounding box center [52, 328] width 75 height 56
click at [65, 371] on div at bounding box center [52, 385] width 74 height 55
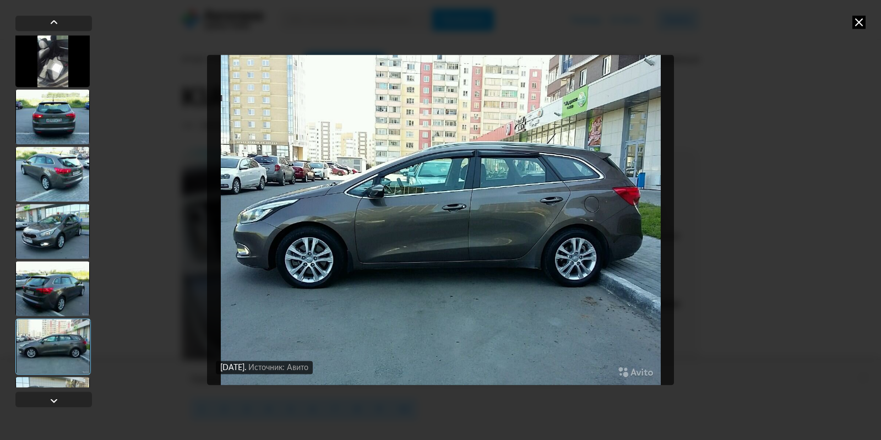
scroll to position [2368, 0]
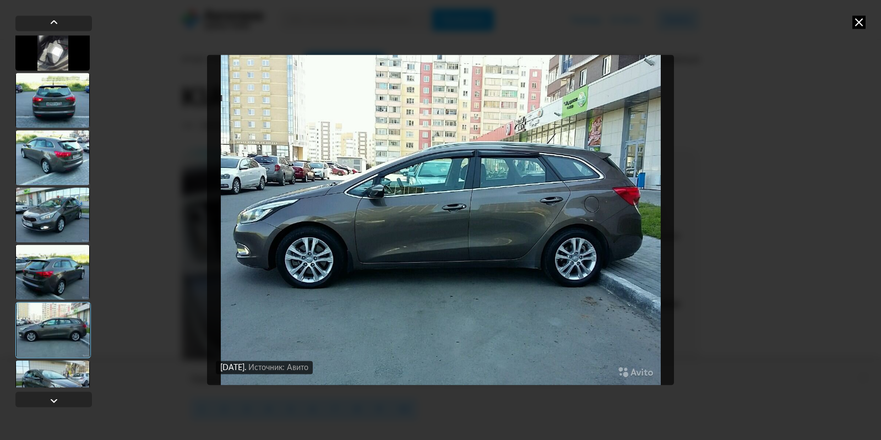
click at [62, 324] on div at bounding box center [52, 330] width 75 height 56
click at [61, 371] on div at bounding box center [52, 387] width 74 height 55
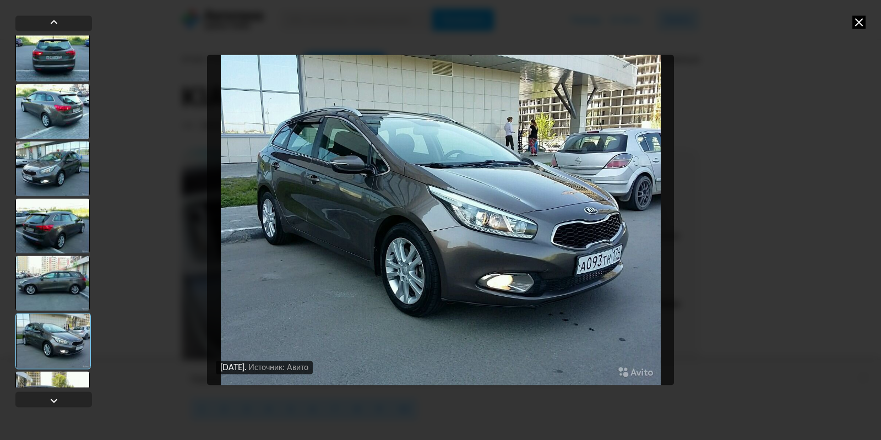
scroll to position [2423, 0]
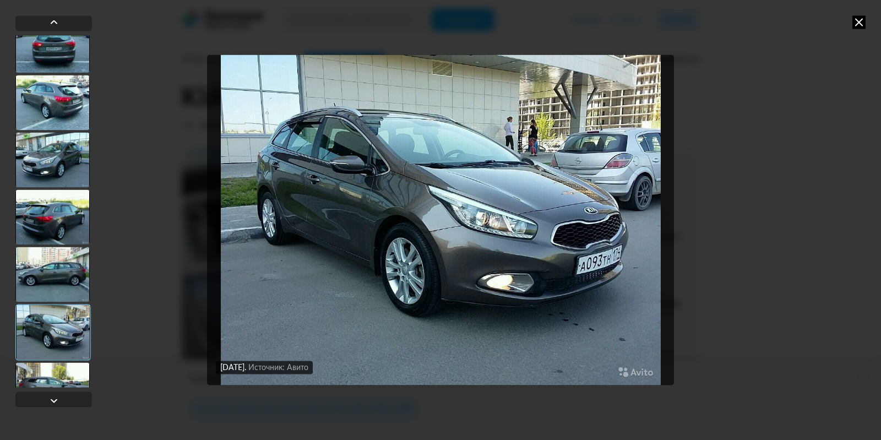
click at [50, 304] on div at bounding box center [52, 332] width 75 height 56
click at [45, 328] on div at bounding box center [52, 332] width 75 height 56
click at [47, 369] on div at bounding box center [52, 389] width 74 height 55
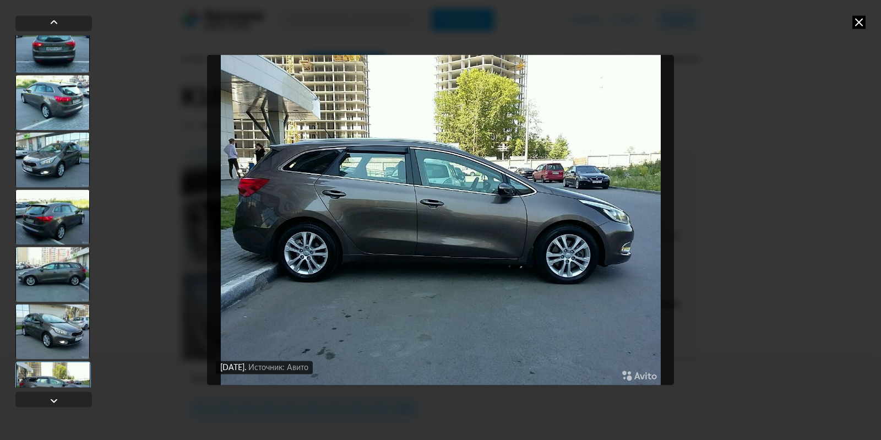
click at [53, 333] on div at bounding box center [52, 331] width 74 height 55
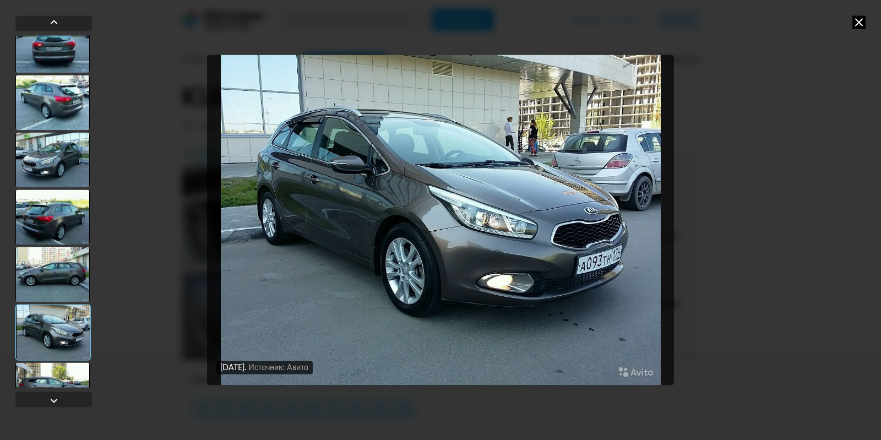
click at [57, 373] on div at bounding box center [52, 389] width 74 height 55
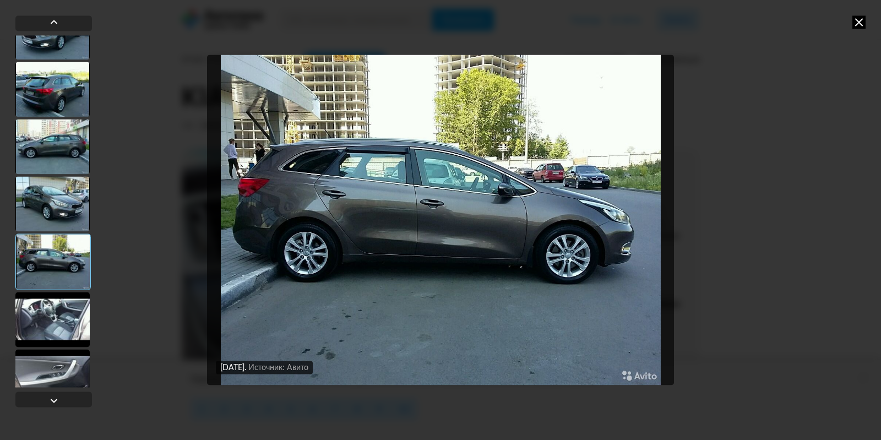
scroll to position [2588, 0]
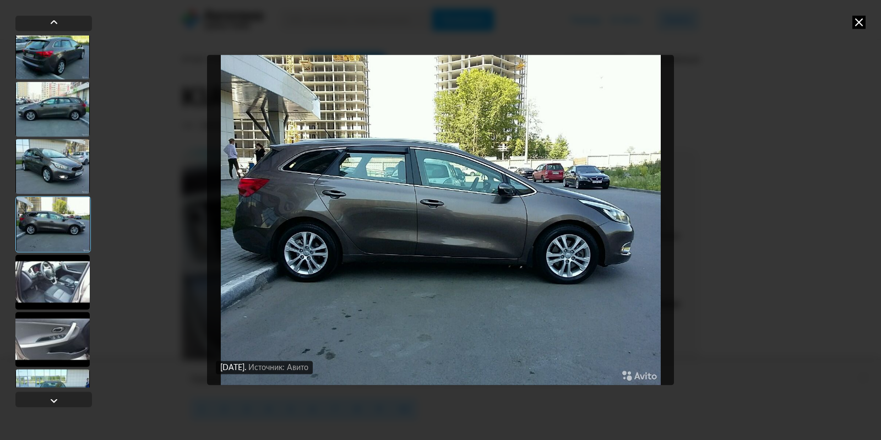
click at [45, 229] on div at bounding box center [52, 224] width 75 height 56
click at [49, 265] on div at bounding box center [52, 281] width 74 height 55
click at [53, 286] on div at bounding box center [52, 281] width 74 height 55
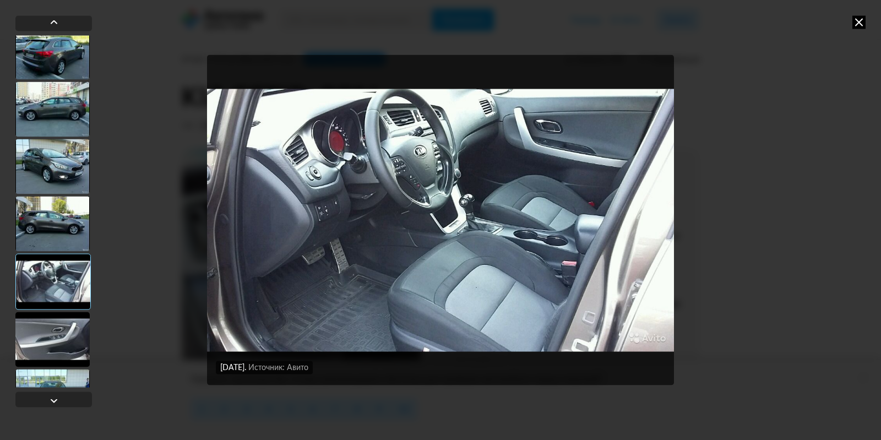
click at [53, 286] on div at bounding box center [52, 281] width 75 height 56
click at [57, 330] on div at bounding box center [52, 339] width 74 height 55
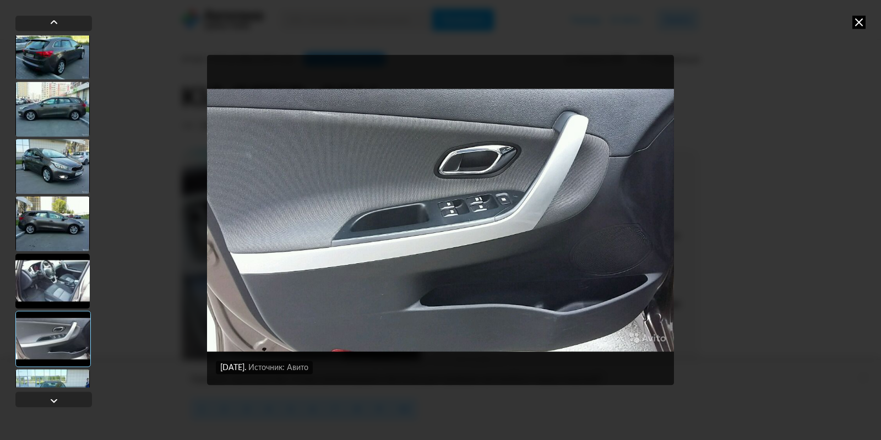
click at [56, 379] on div at bounding box center [52, 396] width 74 height 55
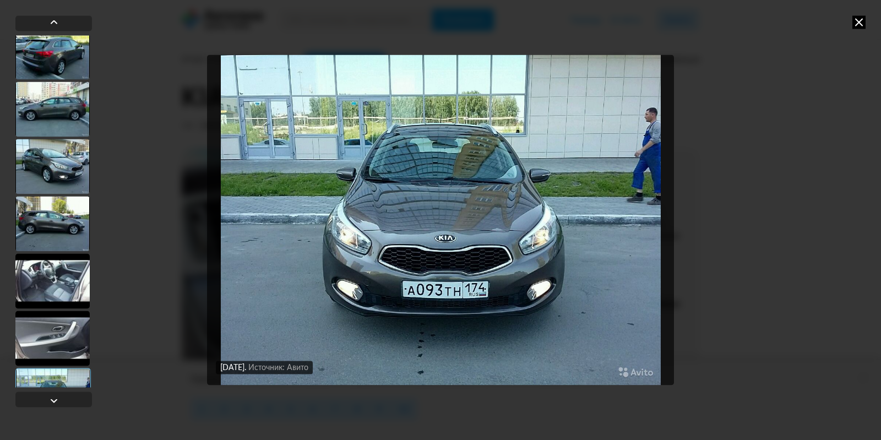
click at [61, 331] on div at bounding box center [52, 338] width 74 height 55
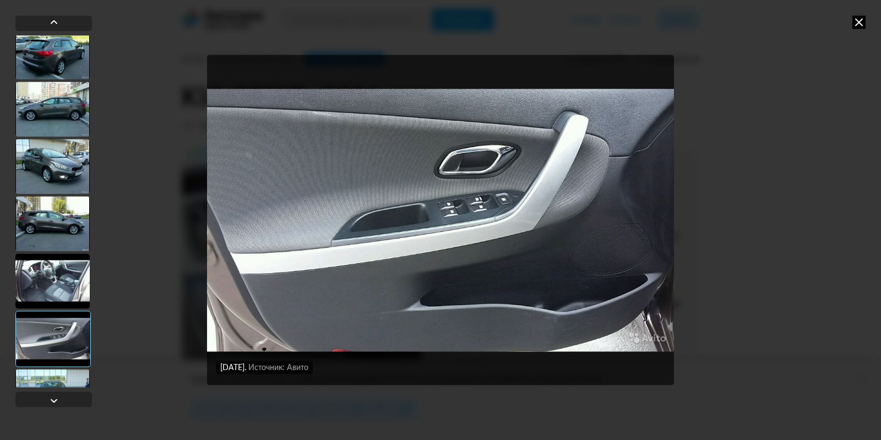
click at [53, 378] on div at bounding box center [52, 396] width 74 height 55
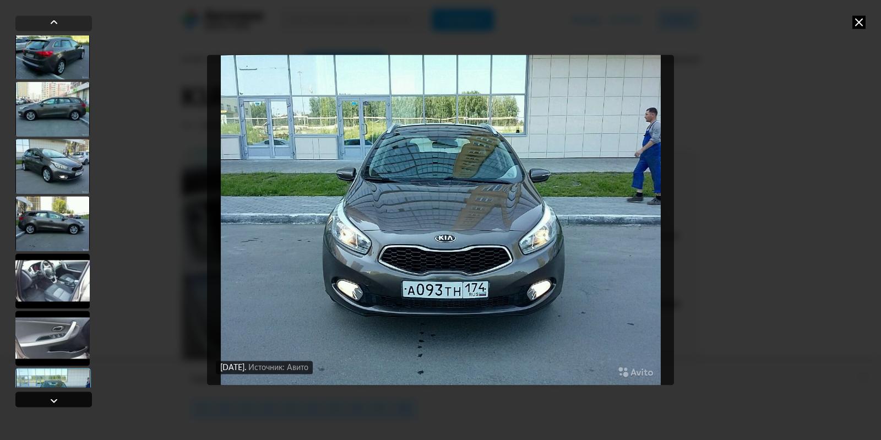
click at [55, 398] on div at bounding box center [53, 400] width 13 height 13
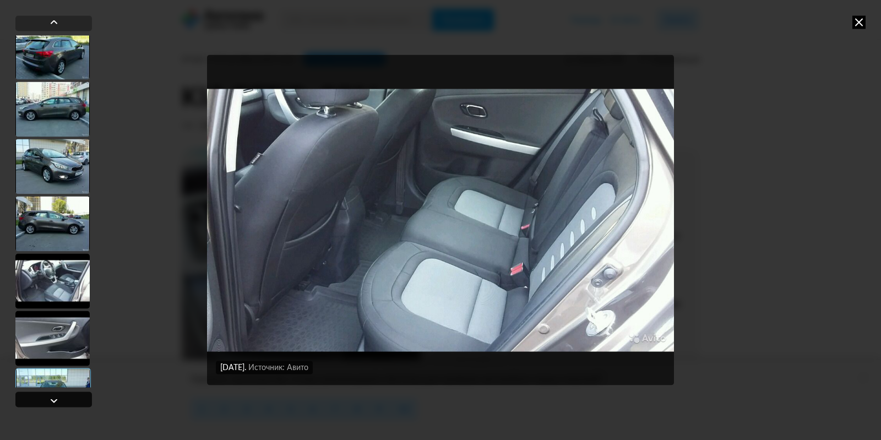
scroll to position [2881, 0]
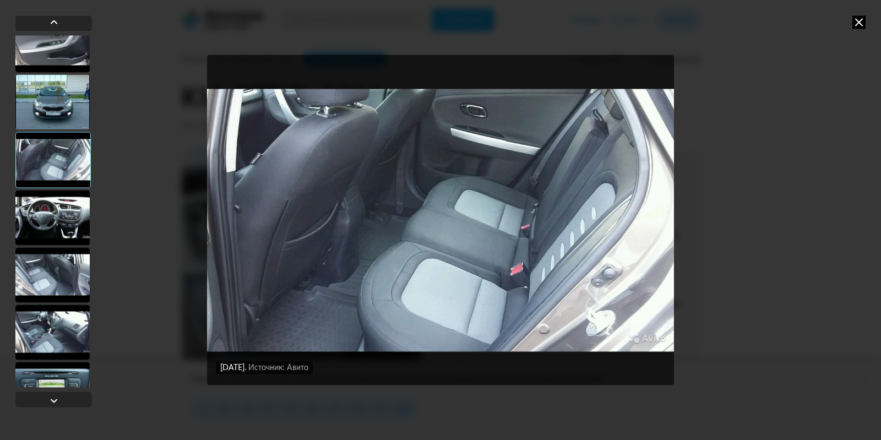
click at [54, 225] on div at bounding box center [52, 217] width 74 height 55
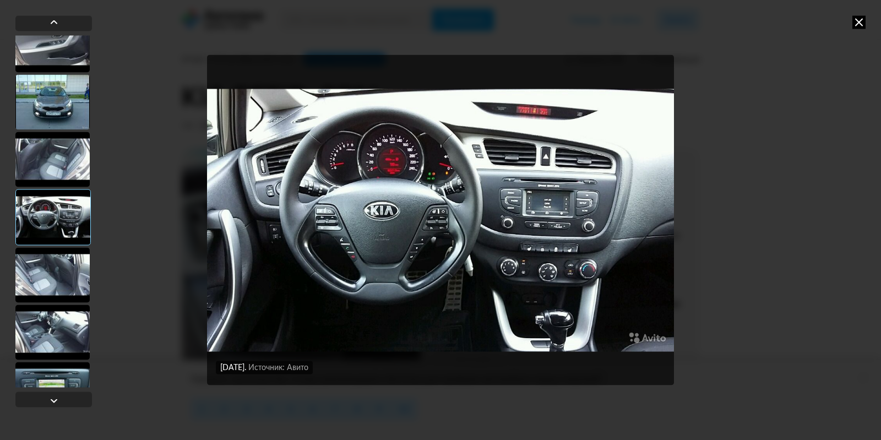
click at [52, 262] on div at bounding box center [52, 274] width 74 height 55
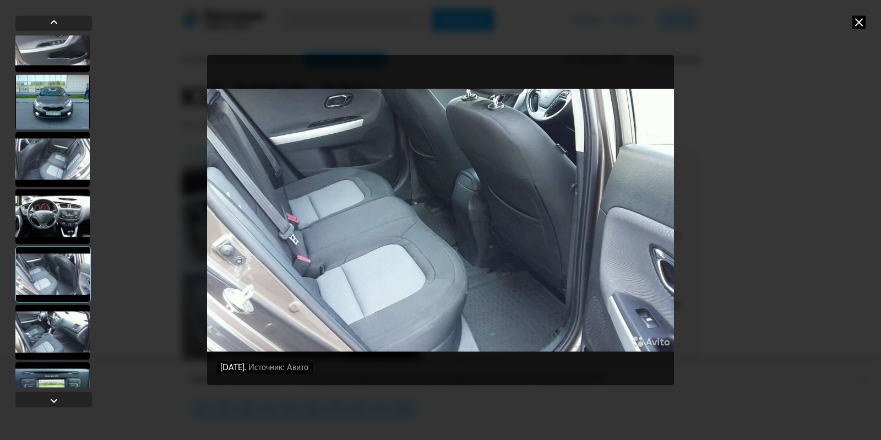
click at [56, 274] on div at bounding box center [52, 274] width 75 height 56
click at [57, 320] on div at bounding box center [52, 331] width 74 height 55
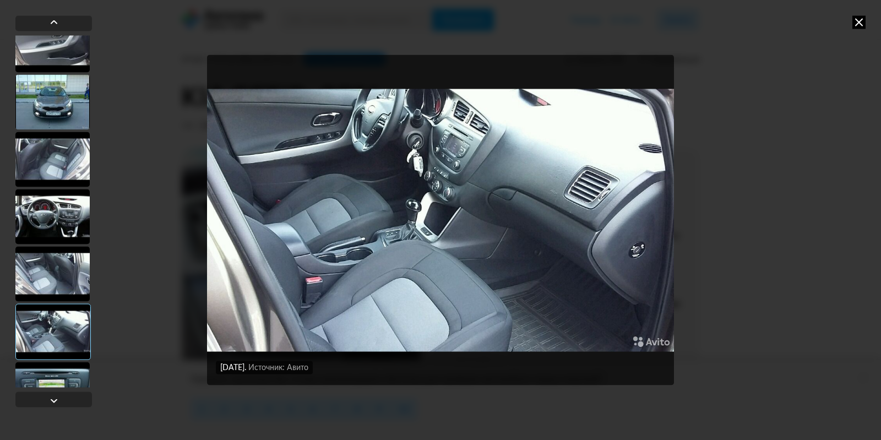
click at [54, 376] on div at bounding box center [52, 389] width 74 height 55
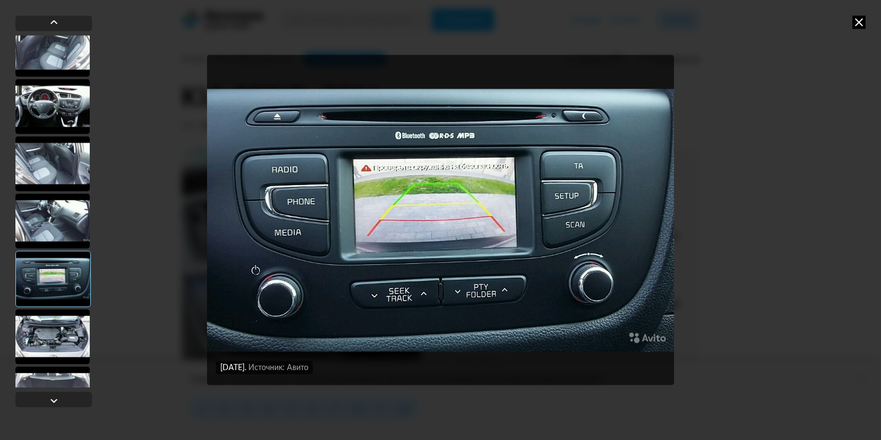
scroll to position [3028, 0]
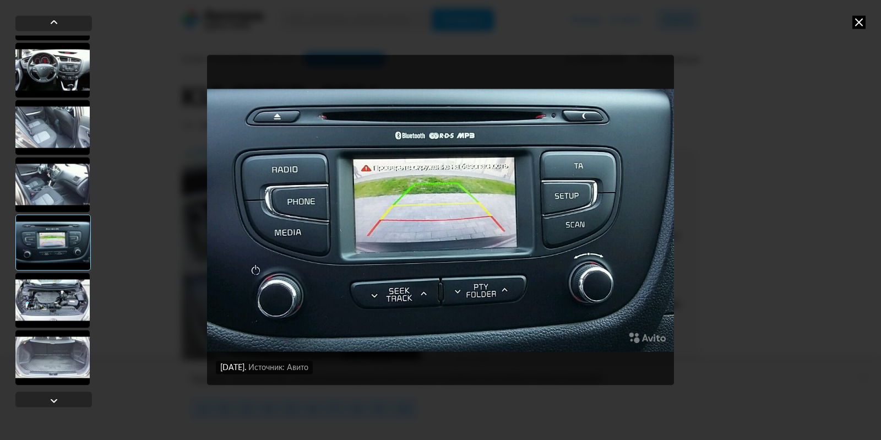
click at [58, 291] on div at bounding box center [52, 300] width 74 height 55
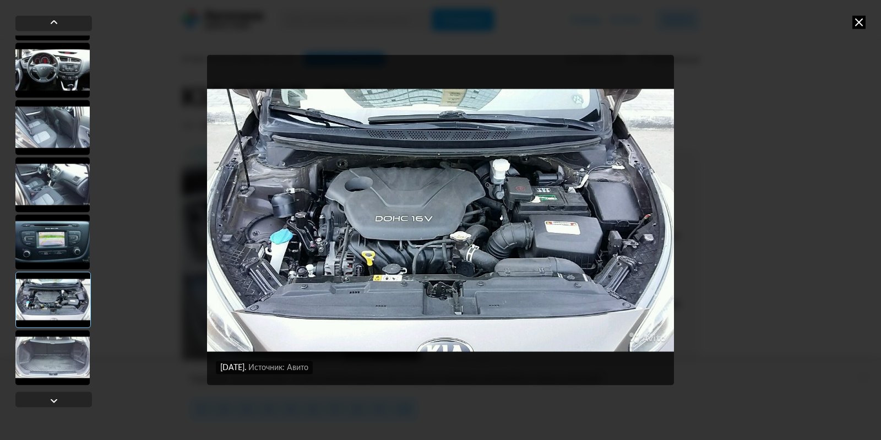
click at [53, 348] on div at bounding box center [52, 357] width 74 height 55
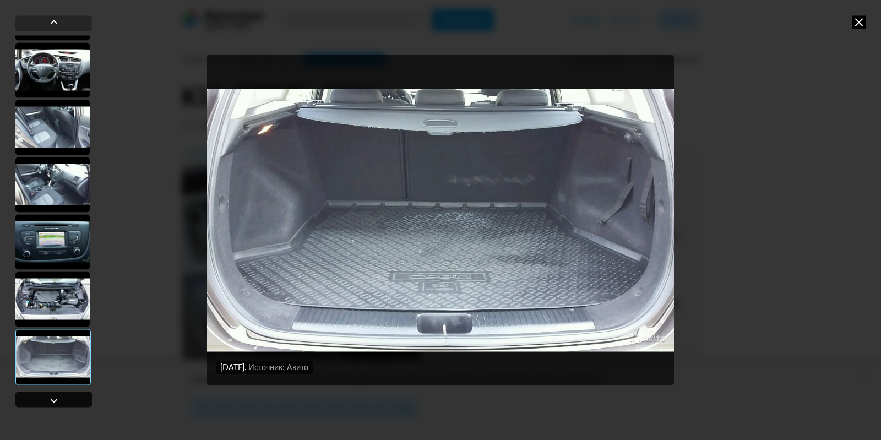
click at [59, 398] on div at bounding box center [53, 400] width 13 height 13
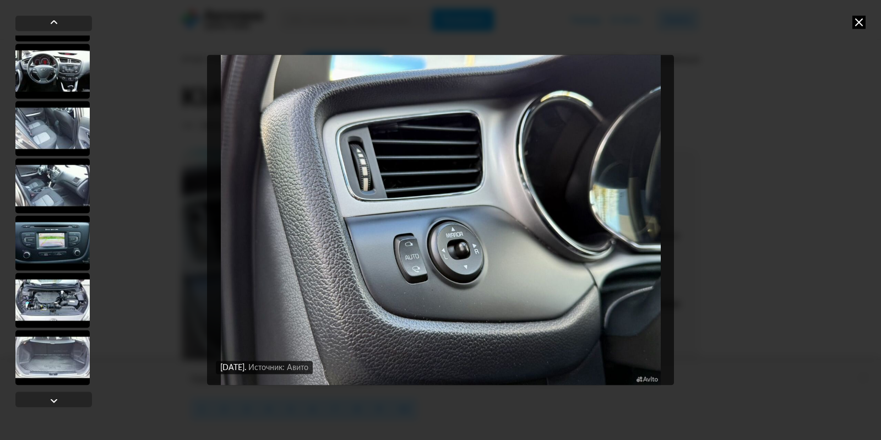
click at [54, 355] on div at bounding box center [52, 357] width 74 height 55
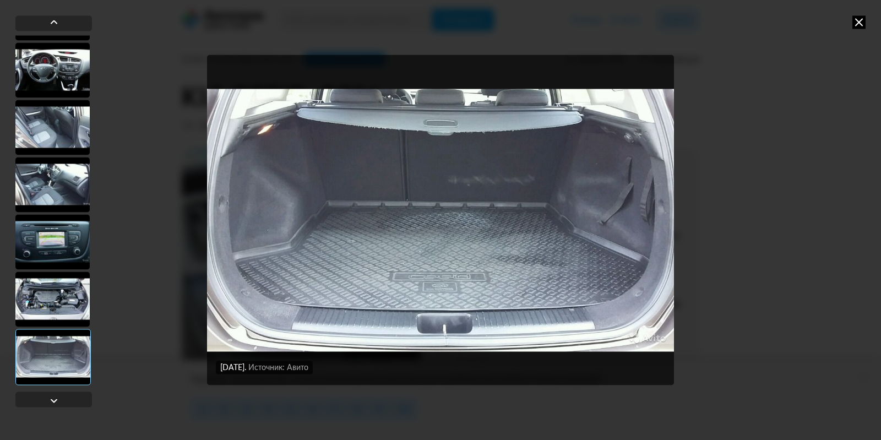
click at [60, 303] on div at bounding box center [52, 298] width 74 height 55
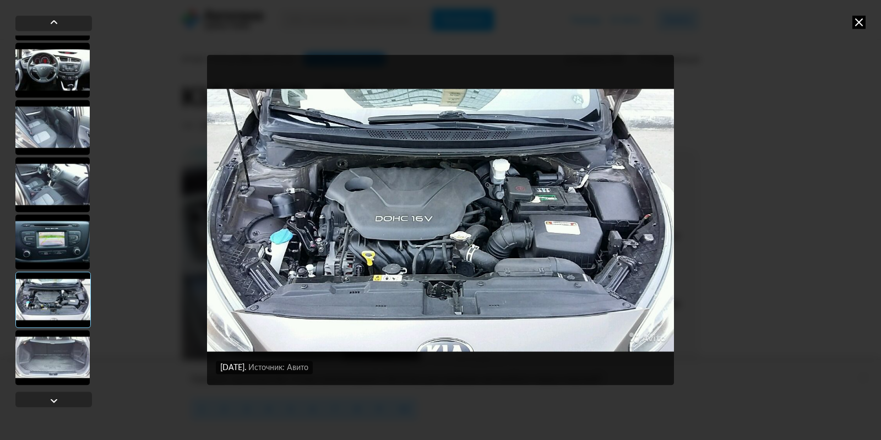
click at [56, 129] on div at bounding box center [52, 127] width 74 height 55
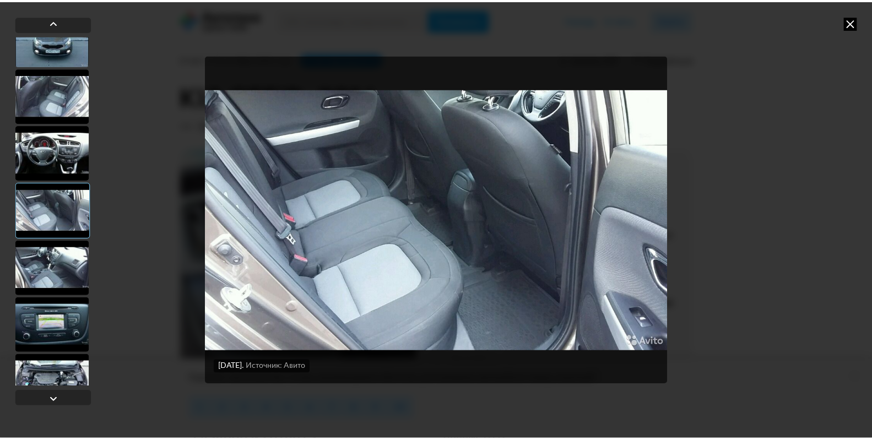
scroll to position [2918, 0]
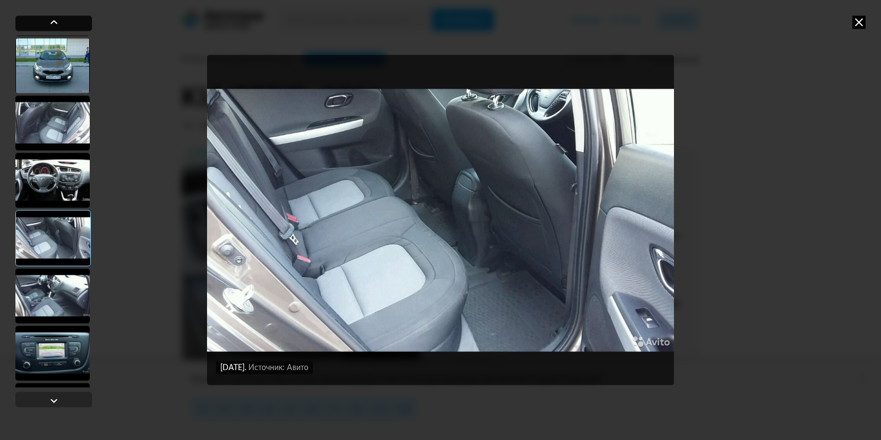
click at [54, 19] on div at bounding box center [53, 21] width 13 height 13
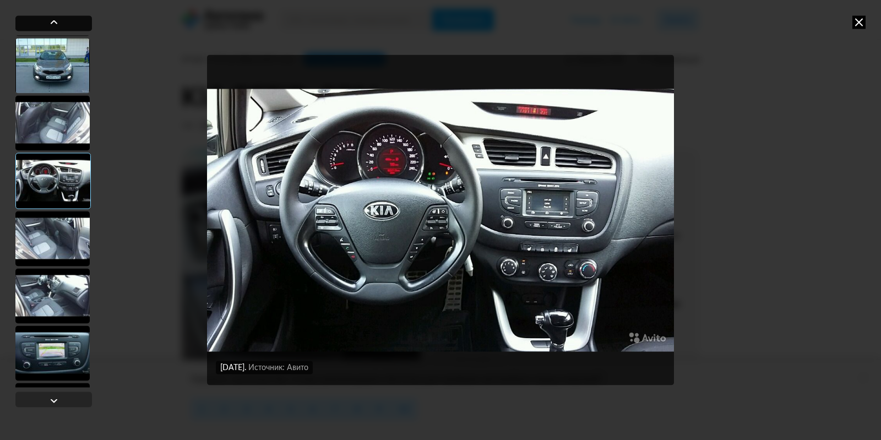
click at [54, 19] on div at bounding box center [53, 21] width 13 height 13
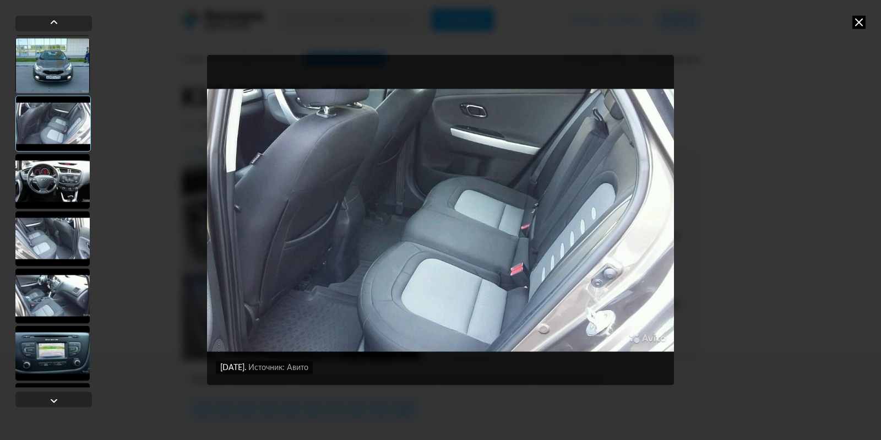
drag, startPoint x: 53, startPoint y: 140, endPoint x: 74, endPoint y: 366, distance: 226.7
click at [74, 366] on div at bounding box center [53, 211] width 77 height 352
click at [860, 17] on icon at bounding box center [858, 21] width 13 height 13
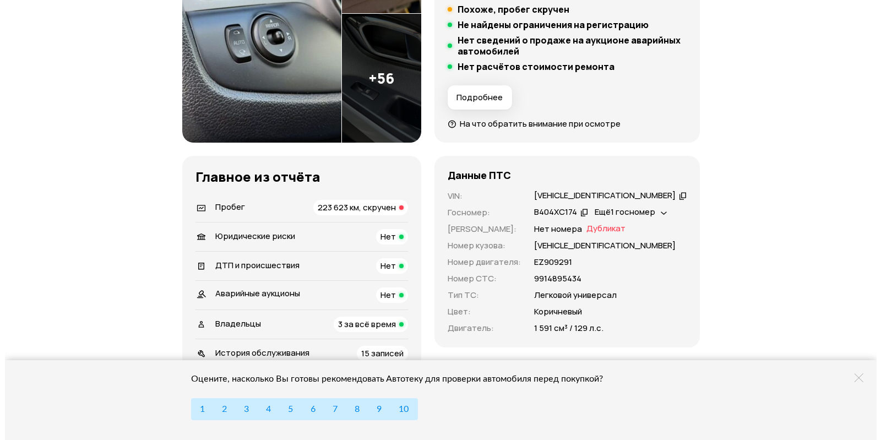
scroll to position [275, 0]
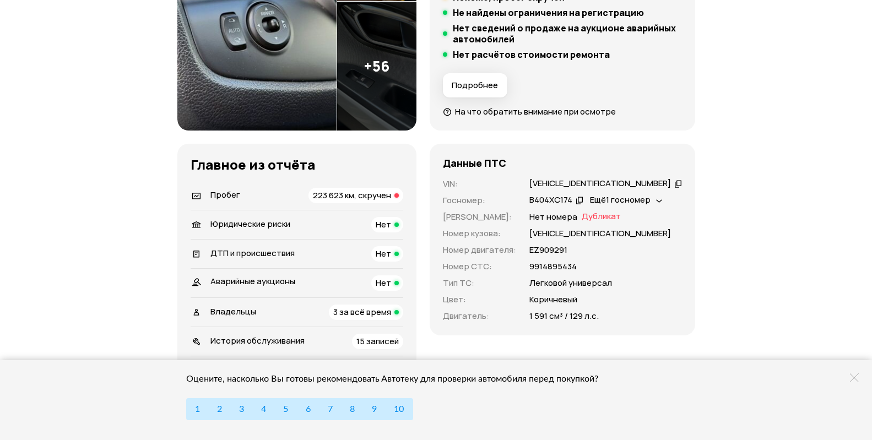
click at [452, 91] on span "Подробнее" at bounding box center [475, 85] width 46 height 11
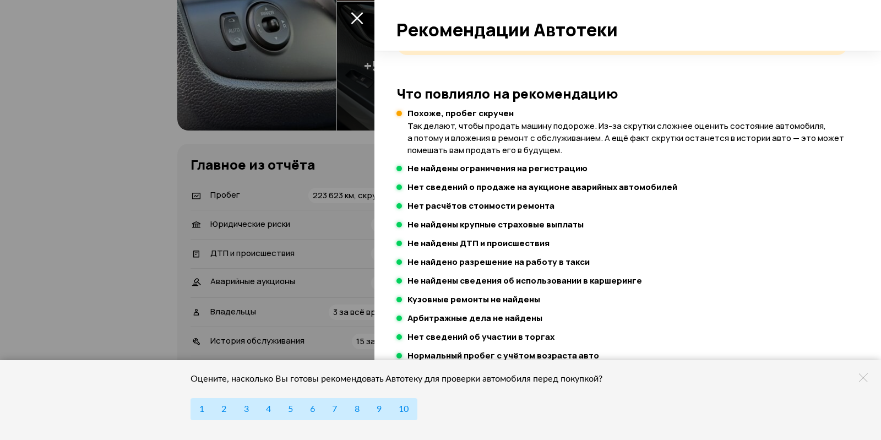
scroll to position [113, 0]
drag, startPoint x: 485, startPoint y: 240, endPoint x: 530, endPoint y: 240, distance: 45.2
click at [530, 240] on h4 "Не найдены ДТП и происшествия" at bounding box center [478, 242] width 142 height 11
click at [292, 146] on div at bounding box center [440, 220] width 881 height 440
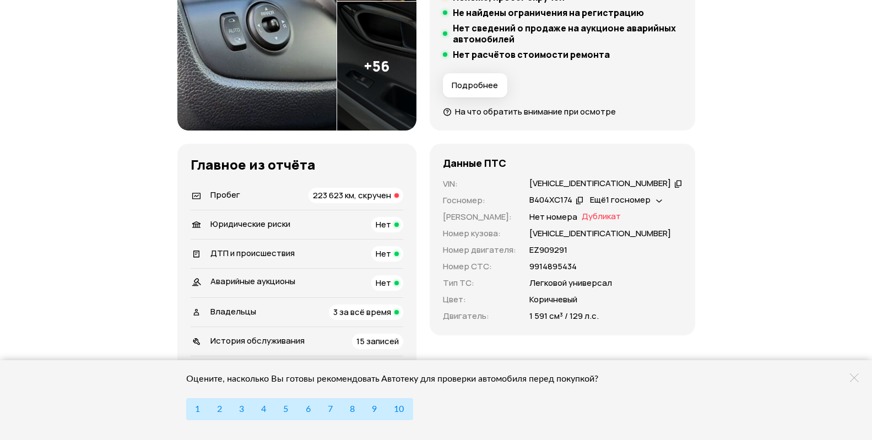
scroll to position [330, 0]
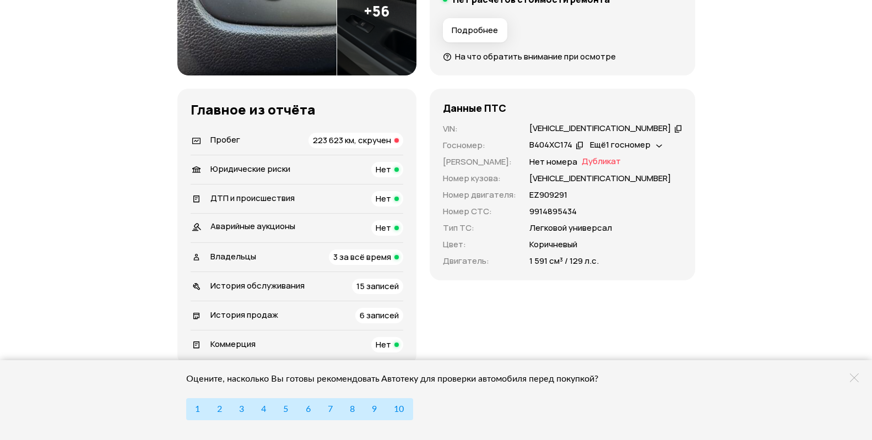
click at [656, 150] on icon at bounding box center [659, 144] width 7 height 11
drag, startPoint x: 259, startPoint y: 180, endPoint x: 303, endPoint y: 179, distance: 43.5
click at [527, 151] on div "В404ХС174" at bounding box center [555, 145] width 57 height 12
copy div "В404ХС174"
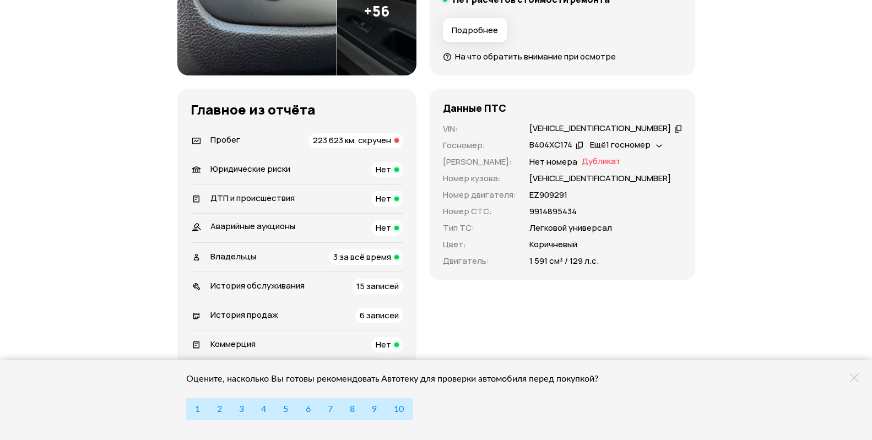
click at [600, 168] on div "Нет номера Дубликат" at bounding box center [605, 162] width 153 height 12
click at [581, 168] on span "Дубликат" at bounding box center [600, 162] width 39 height 12
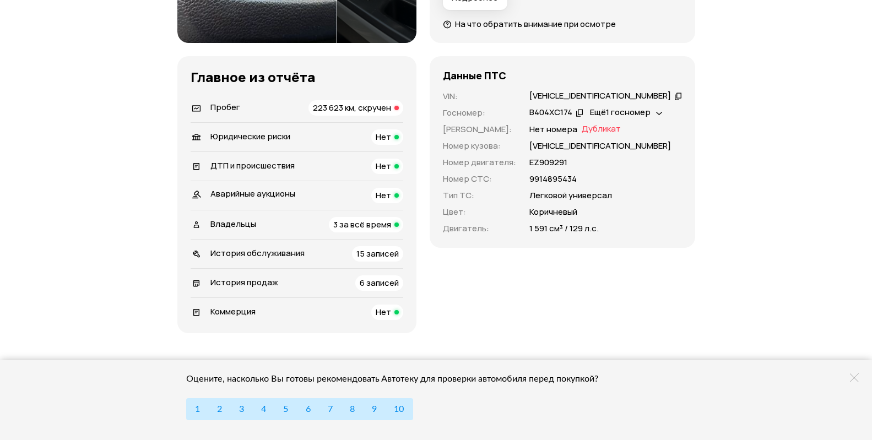
scroll to position [385, 0]
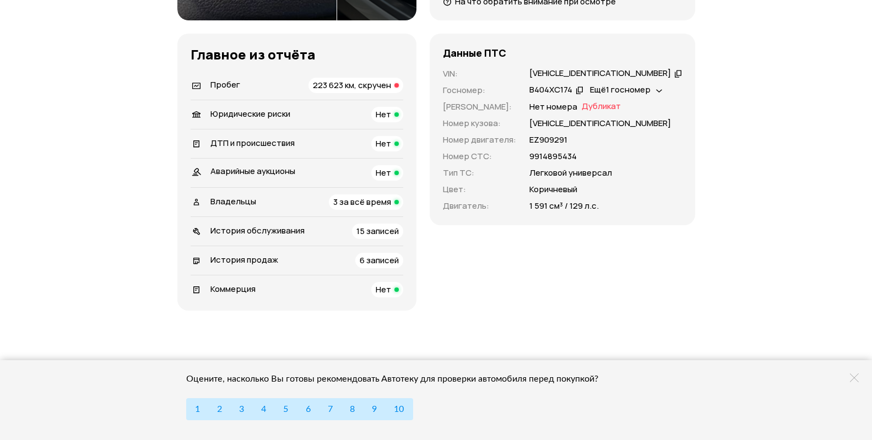
click at [581, 113] on span "Дубликат" at bounding box center [600, 107] width 39 height 12
click at [529, 113] on p "Нет номера" at bounding box center [553, 107] width 48 height 12
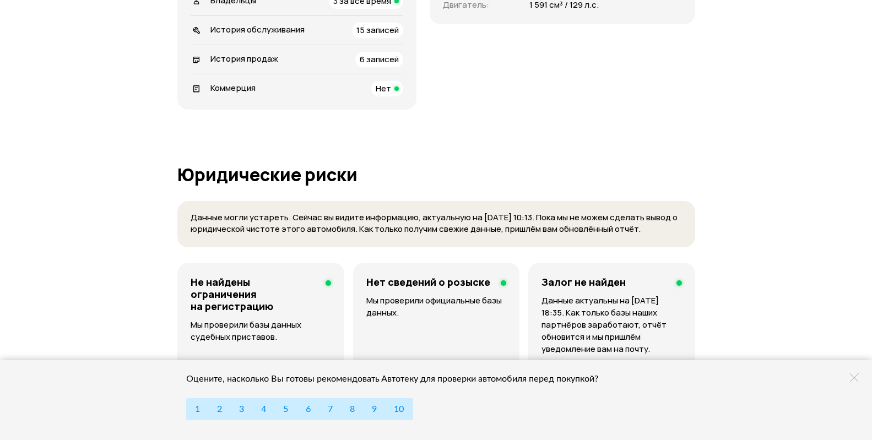
scroll to position [606, 0]
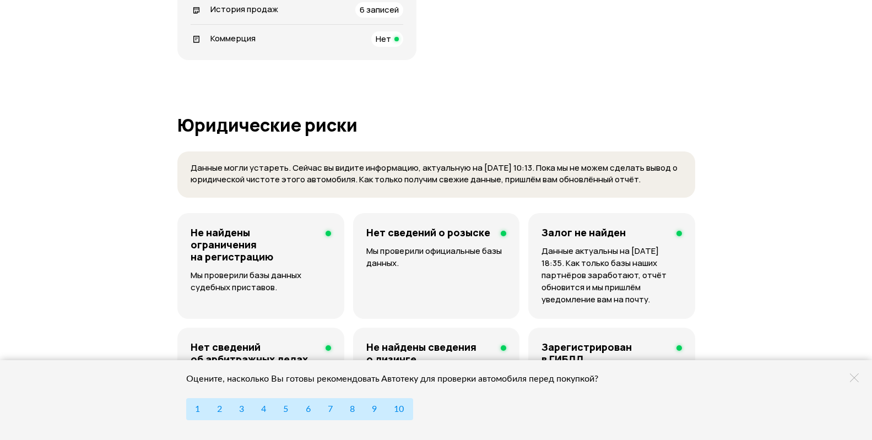
scroll to position [657, 0]
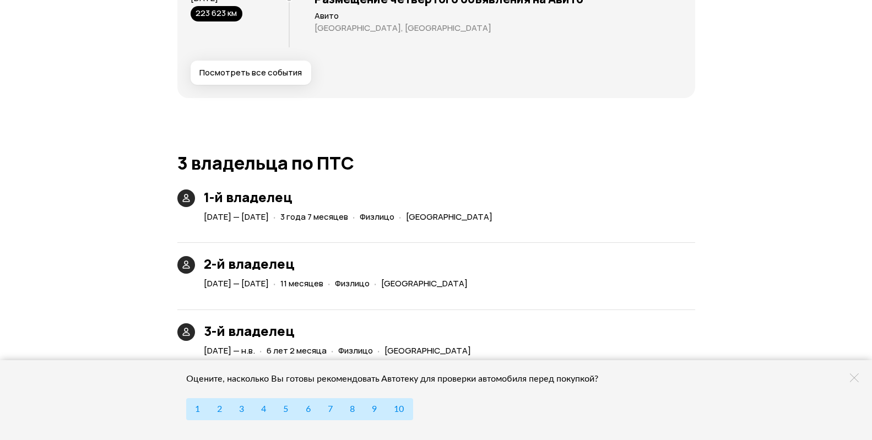
scroll to position [2268, 0]
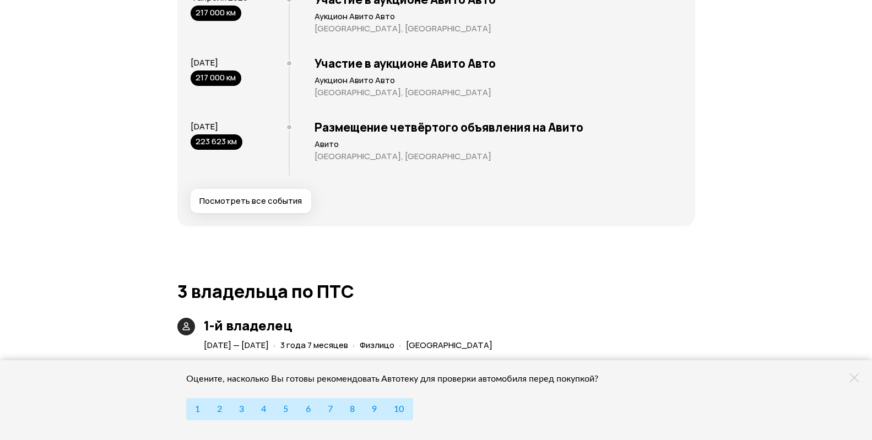
click at [314, 22] on p "Аукцион Авито Авто" at bounding box center [497, 16] width 367 height 11
drag, startPoint x: 213, startPoint y: 150, endPoint x: 220, endPoint y: 142, distance: 11.3
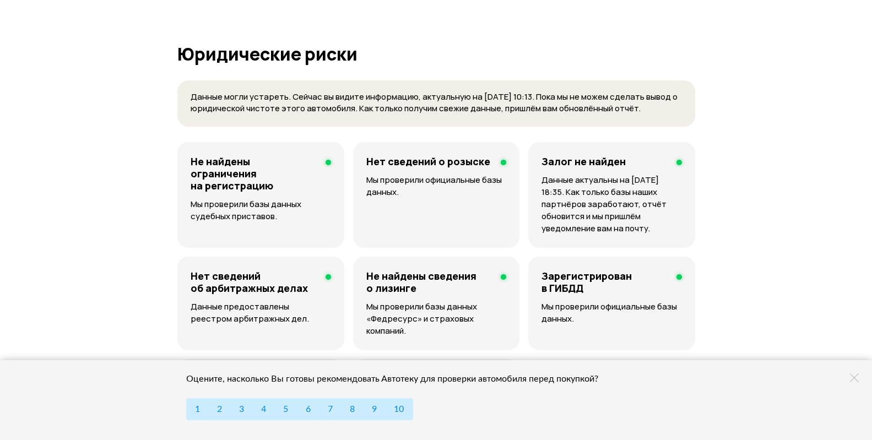
scroll to position [726, 0]
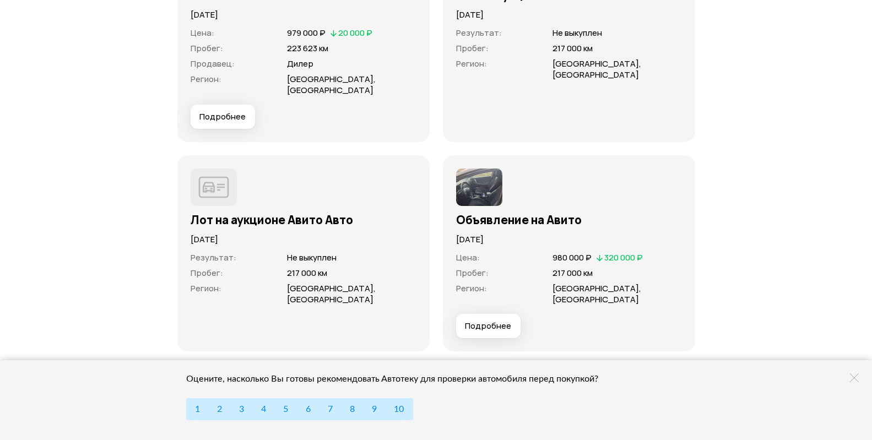
scroll to position [3402, 0]
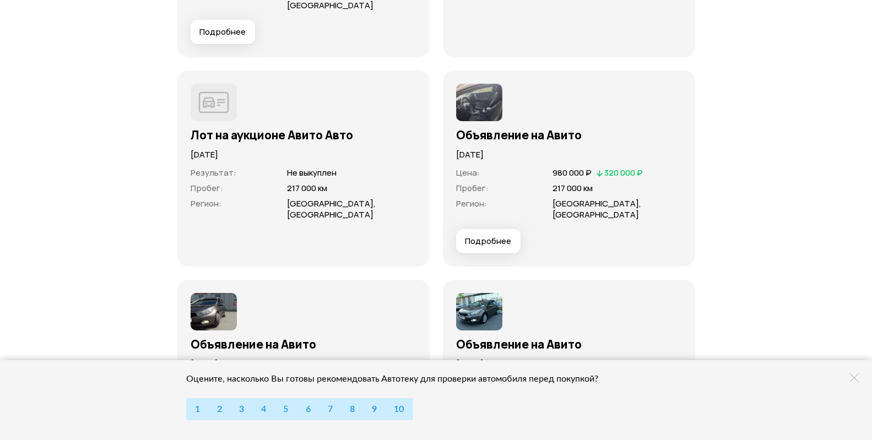
drag, startPoint x: 251, startPoint y: 154, endPoint x: 264, endPoint y: 154, distance: 13.2
drag, startPoint x: 686, startPoint y: 203, endPoint x: 618, endPoint y: 293, distance: 112.5
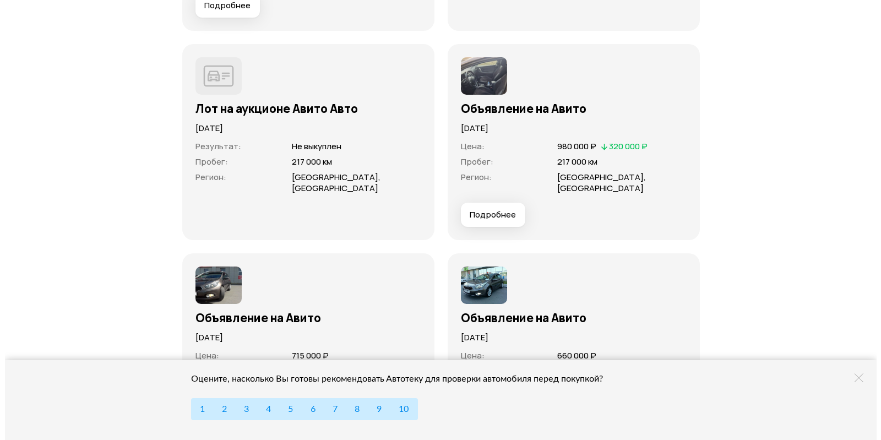
scroll to position [3457, 0]
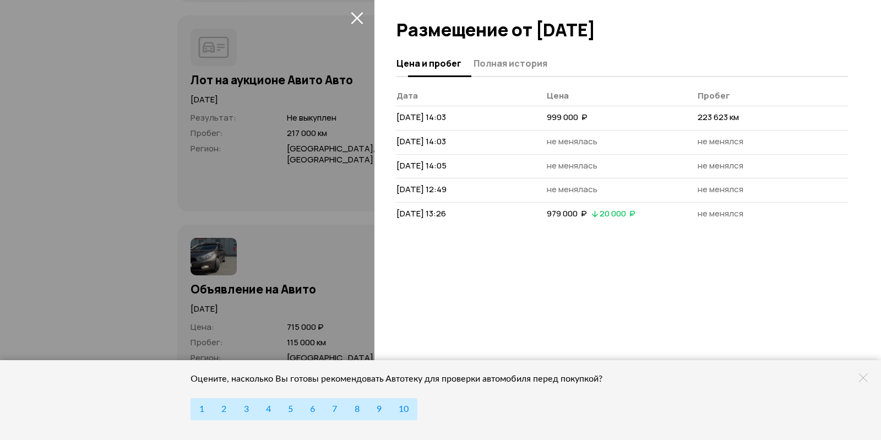
click at [528, 63] on span "Полная история" at bounding box center [511, 63] width 74 height 11
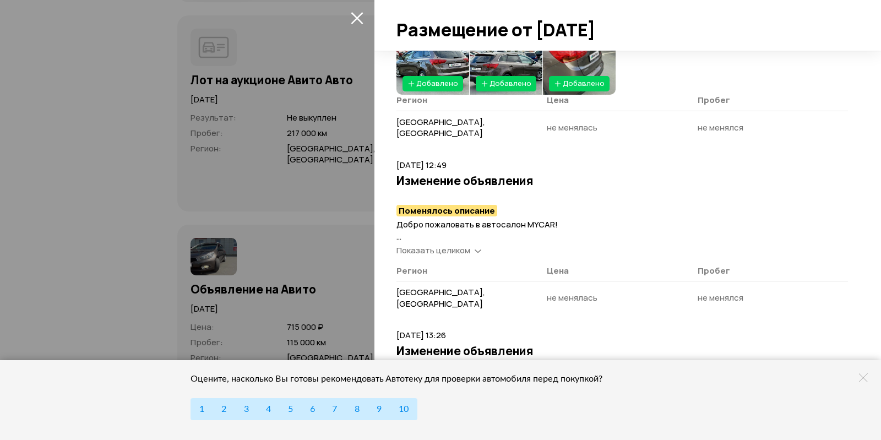
scroll to position [508, 0]
click at [862, 379] on icon at bounding box center [863, 377] width 9 height 9
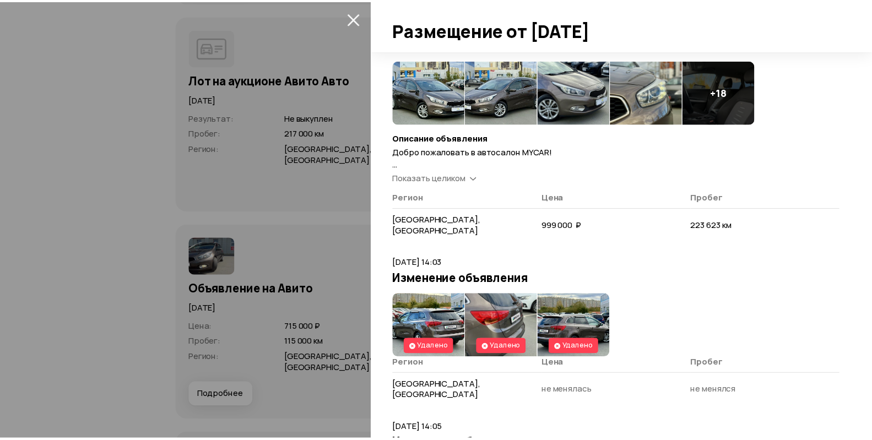
scroll to position [0, 0]
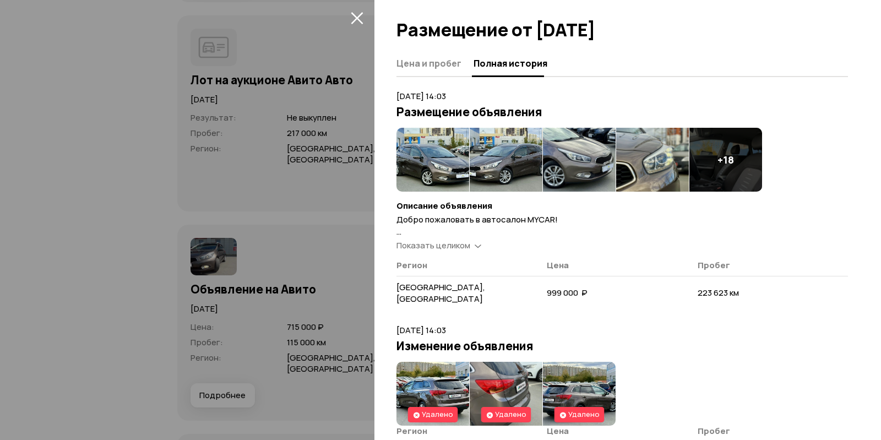
click at [31, 161] on div at bounding box center [440, 220] width 881 height 440
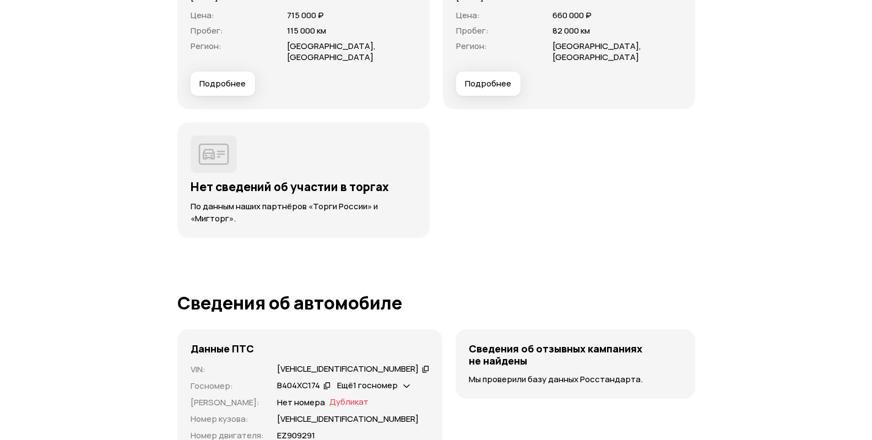
scroll to position [3787, 0]
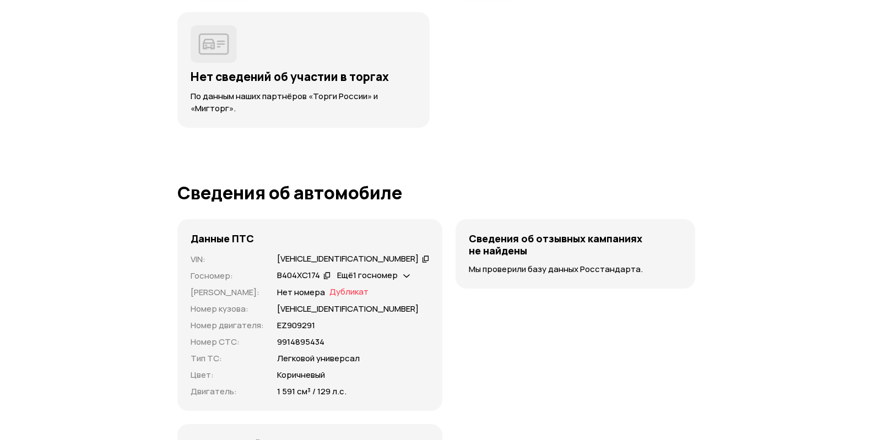
scroll to position [3897, 0]
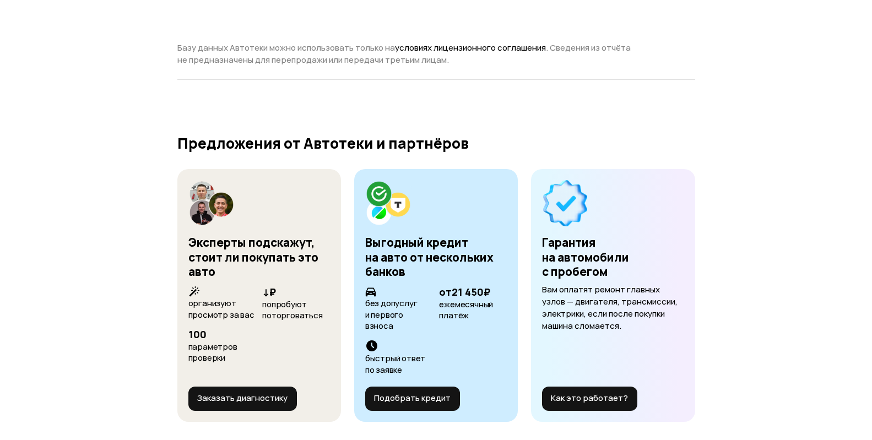
scroll to position [4558, 0]
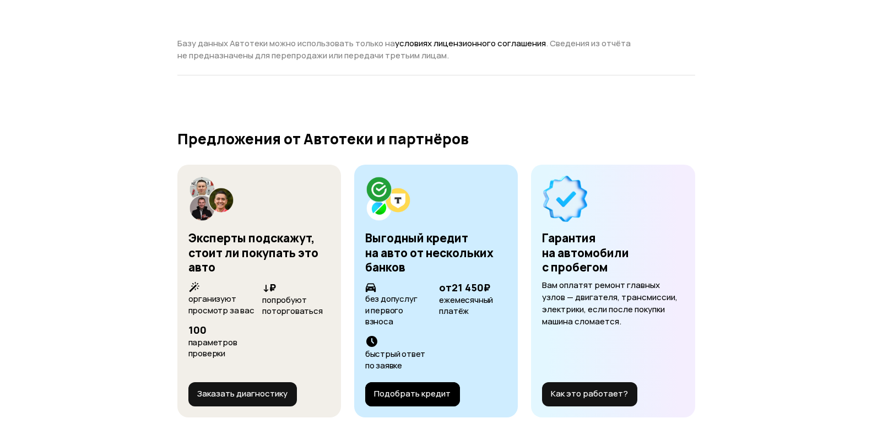
drag, startPoint x: 244, startPoint y: 121, endPoint x: 204, endPoint y: 124, distance: 40.3
click at [365, 382] on button "Подобрать кредит" at bounding box center [412, 394] width 95 height 24
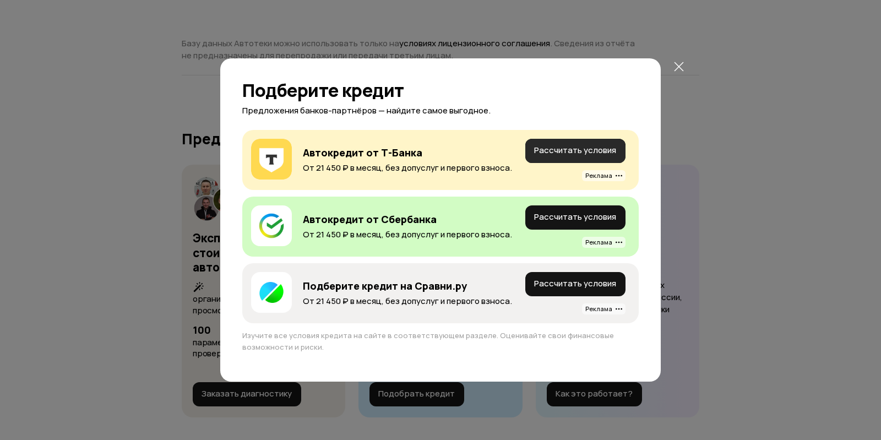
drag, startPoint x: 565, startPoint y: 150, endPoint x: 542, endPoint y: 150, distance: 23.1
click at [542, 150] on button "Рассчитать условия" at bounding box center [575, 151] width 100 height 24
click at [678, 63] on icon at bounding box center [679, 67] width 13 height 13
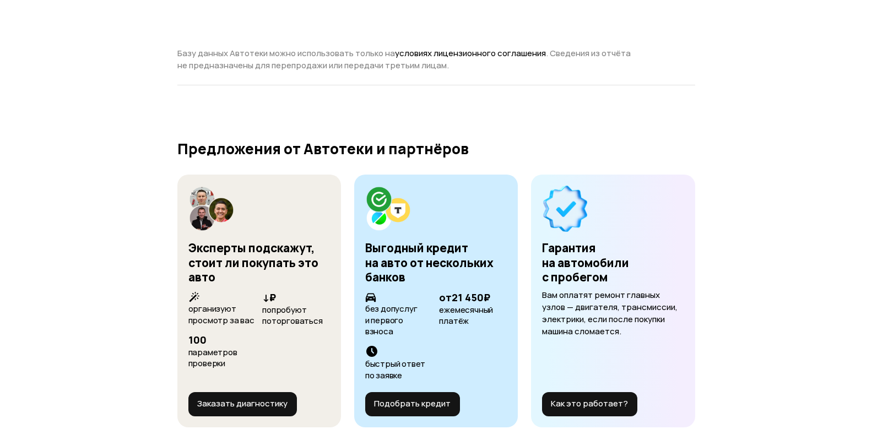
scroll to position [4552, 0]
